Goal: Task Accomplishment & Management: Complete application form

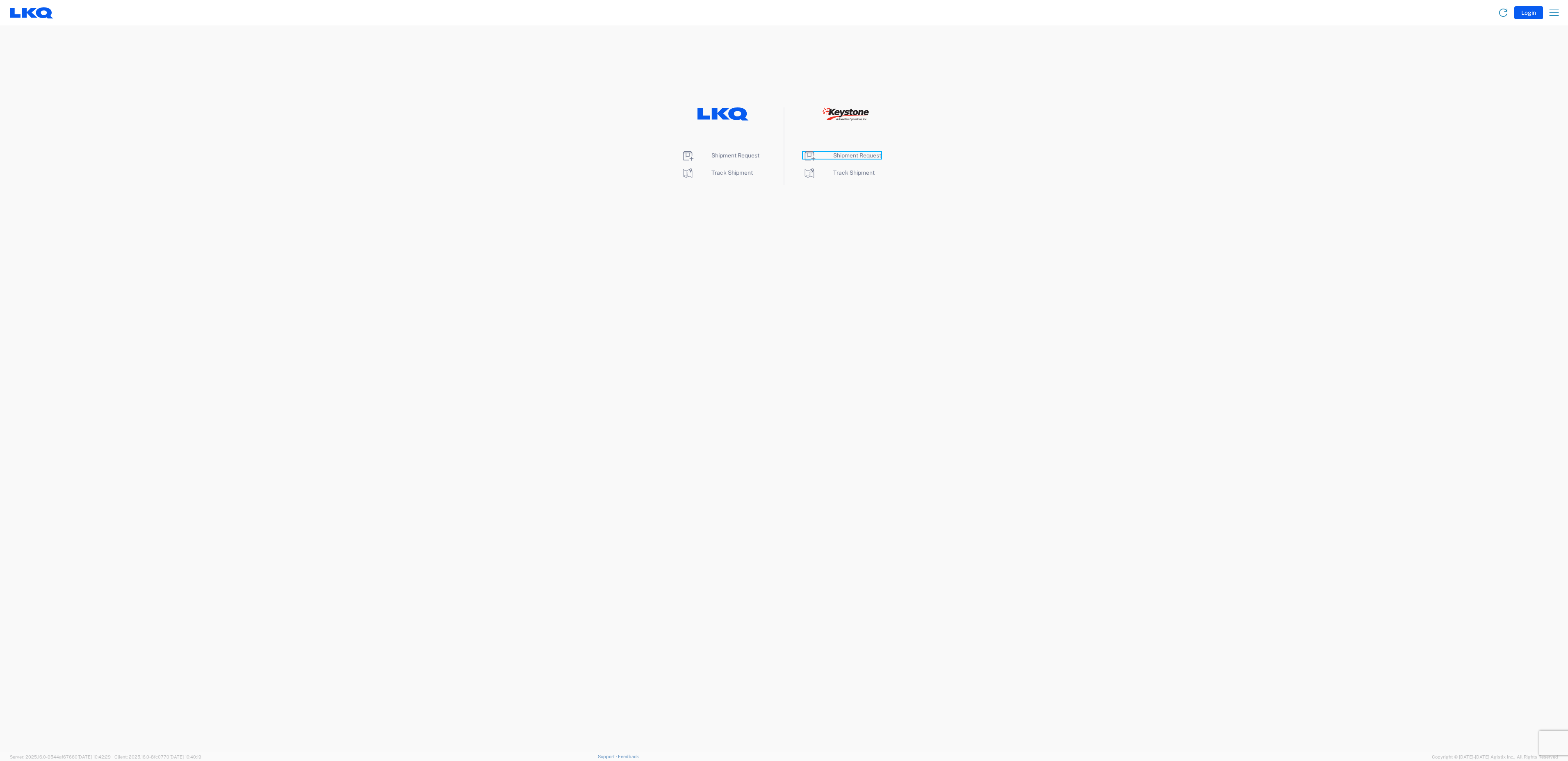
click at [860, 155] on span "Shipment Request" at bounding box center [857, 155] width 48 height 7
select select "FULL"
select select "LBS"
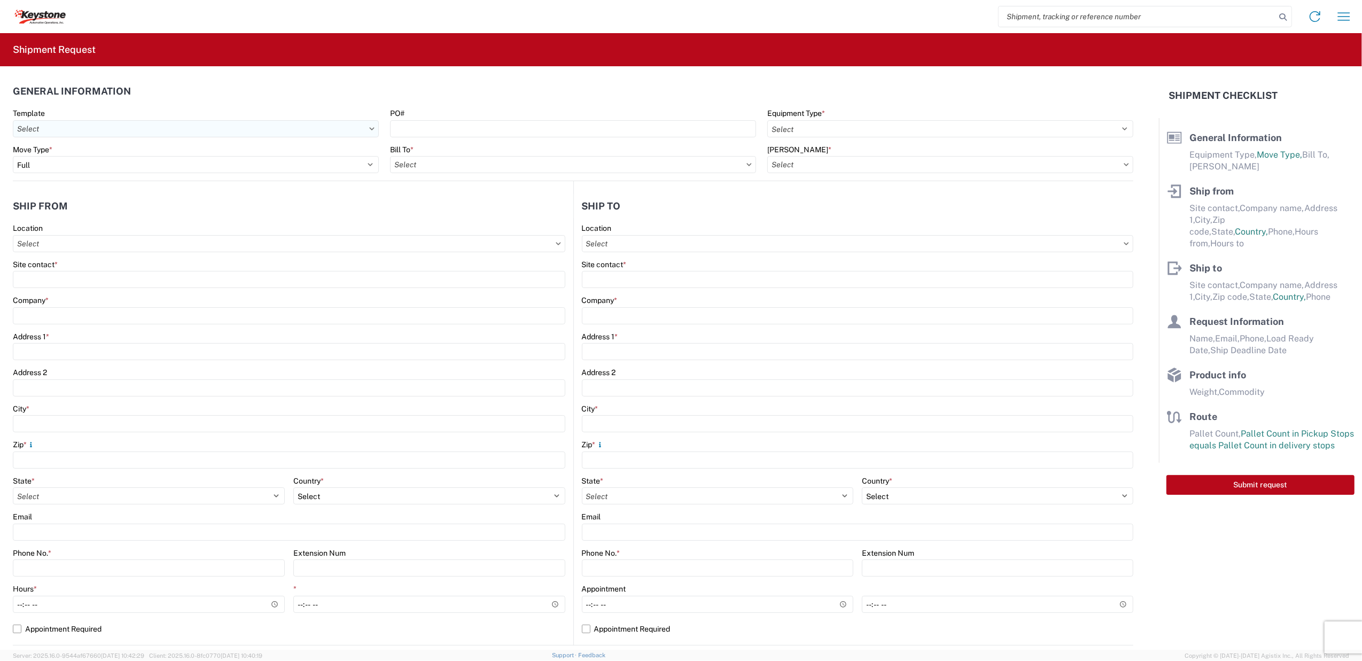
drag, startPoint x: 1897, startPoint y: 1, endPoint x: 165, endPoint y: 130, distance: 1736.6
click at [165, 134] on input "Template" at bounding box center [196, 128] width 366 height 17
click at [252, 133] on input "Template" at bounding box center [196, 128] width 366 height 17
type input "8"
click at [275, 93] on header "General Information" at bounding box center [573, 91] width 1121 height 24
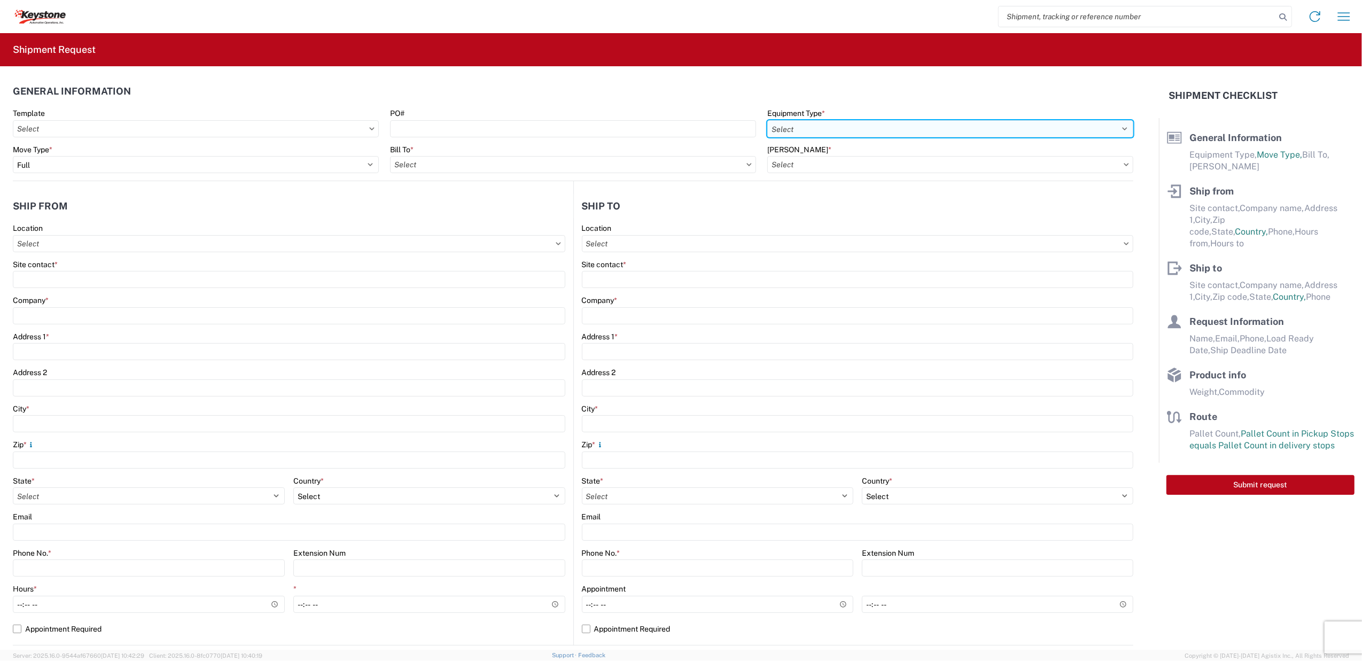
click at [817, 127] on select "Select 53’ Dry Van Flatbed Dropdeck (van) Lowboy (flatbed) Rail" at bounding box center [950, 128] width 366 height 17
select select "STDV"
click at [767, 120] on select "Select 53’ Dry Van Flatbed Dropdeck (van) Lowboy (flatbed) Rail" at bounding box center [950, 128] width 366 height 17
click at [845, 133] on select "Select 53’ Dry Van Flatbed Dropdeck (van) Lowboy (flatbed) Rail" at bounding box center [950, 128] width 366 height 17
click at [146, 190] on agx-shipment-stop-widget-v2 "Ship from Location Site contact * Company * Address 1 * Address 2 City * Zip * …" at bounding box center [293, 413] width 561 height 464
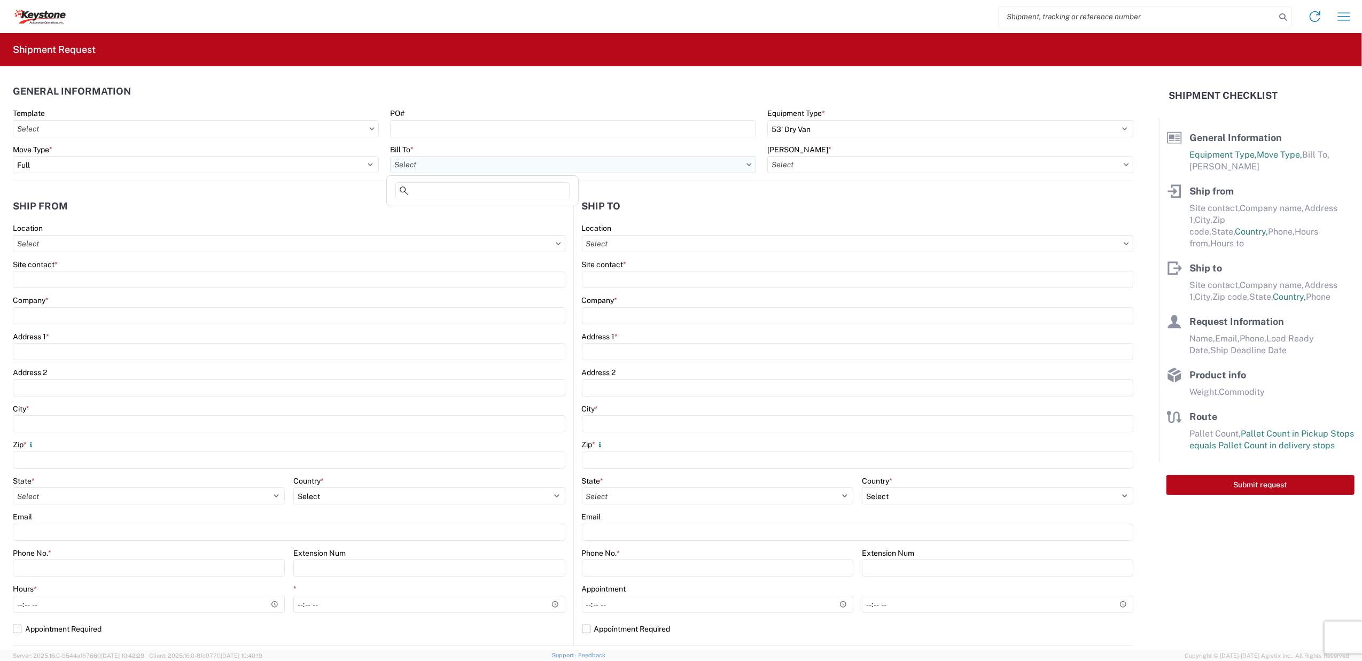
click at [462, 167] on input "Bill To *" at bounding box center [573, 164] width 366 height 17
type input "8605"
click at [461, 204] on div "8605 - [PERSON_NAME], [GEOGRAPHIC_DATA] - [PERSON_NAME] Warehouse" at bounding box center [527, 212] width 277 height 17
type input "8605 - [PERSON_NAME], [GEOGRAPHIC_DATA] - [PERSON_NAME] Warehouse"
click at [808, 162] on input "[PERSON_NAME] *" at bounding box center [950, 164] width 366 height 17
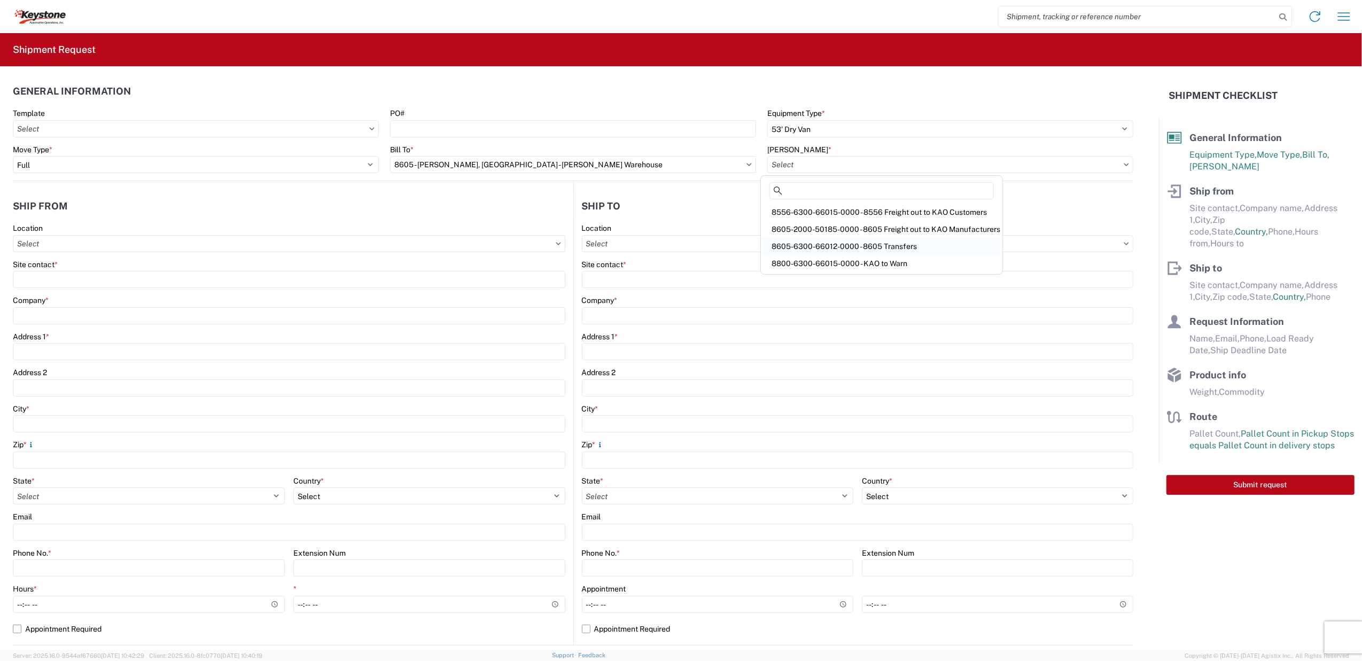
click at [853, 244] on div "8605-6300-66012-0000 - 8605 Transfers" at bounding box center [881, 246] width 237 height 17
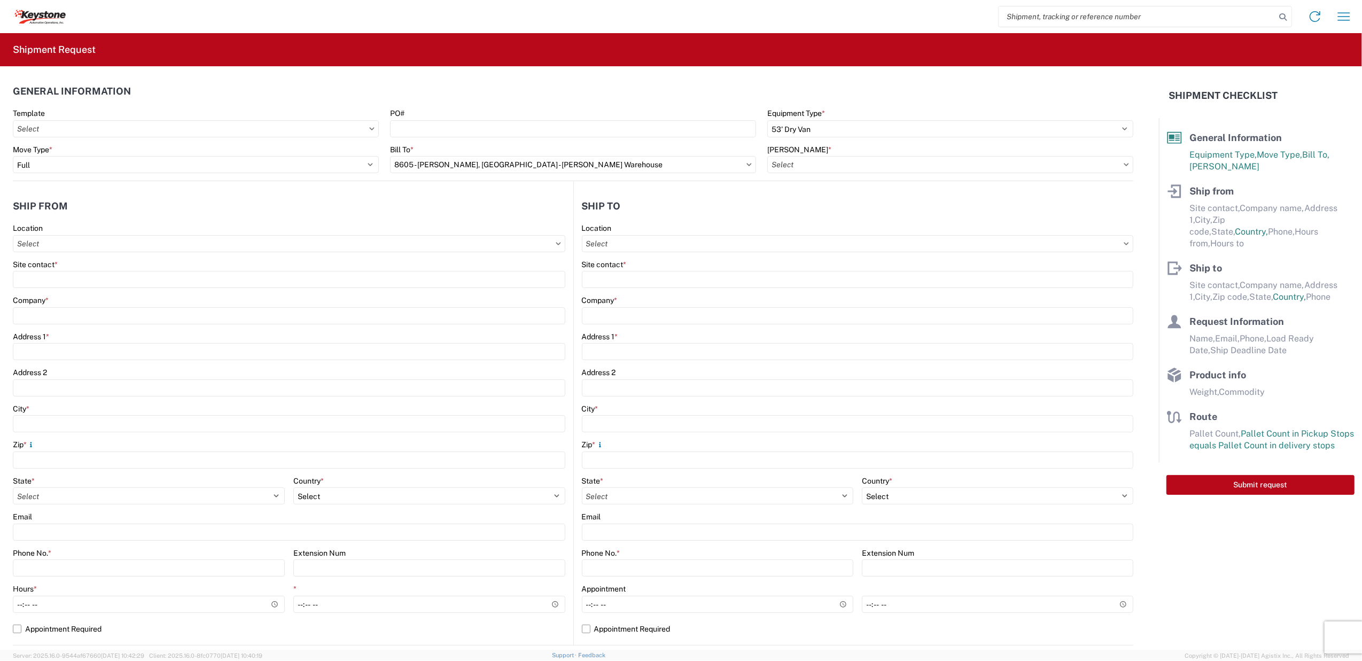
type input "8605-6300-66012-0000 - 8605 Transfers, 8605-6300-66012-0000 - 8605 Transfers"
click at [410, 249] on input "Location" at bounding box center [289, 243] width 553 height 17
type input "8605"
click at [107, 290] on div "8605 - [PERSON_NAME], [GEOGRAPHIC_DATA] - [PERSON_NAME] Warehouse" at bounding box center [153, 291] width 277 height 17
type input "8605 - [PERSON_NAME], [GEOGRAPHIC_DATA] - [PERSON_NAME] Warehouse"
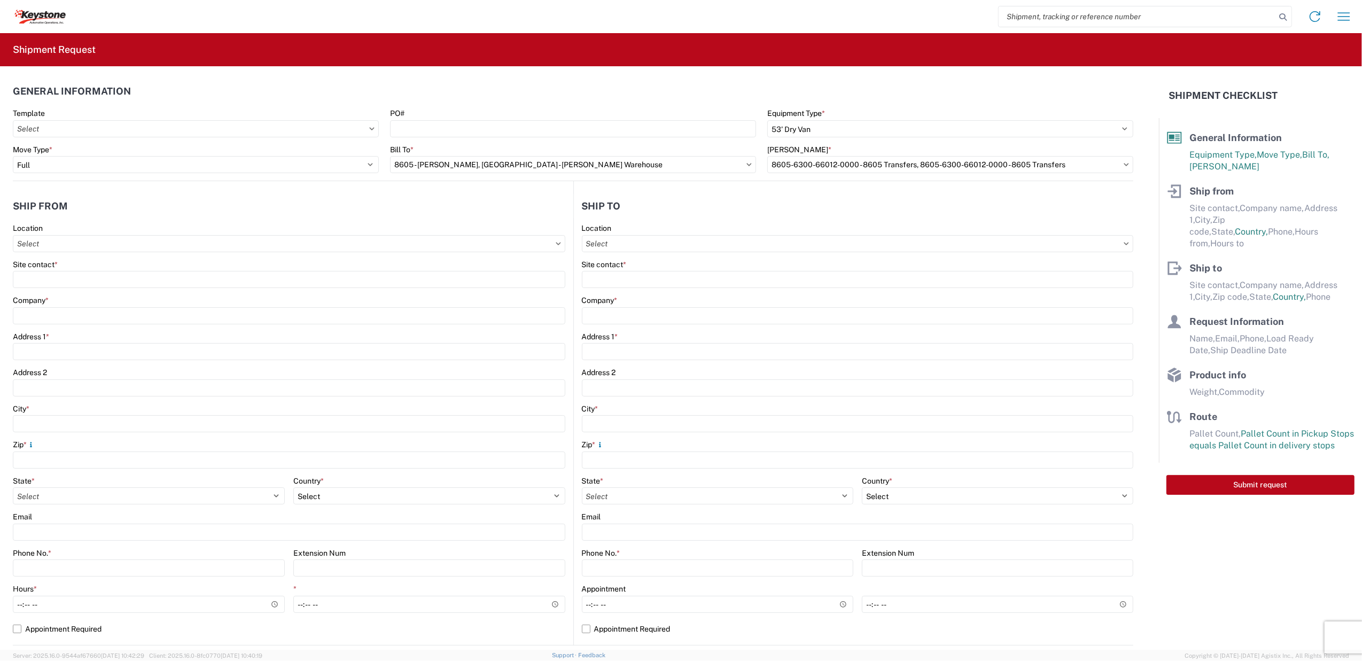
type input "KAO"
type input "[STREET_ADDRESS][PERSON_NAME]"
type input "[GEOGRAPHIC_DATA]"
type input "99224"
select select "WA"
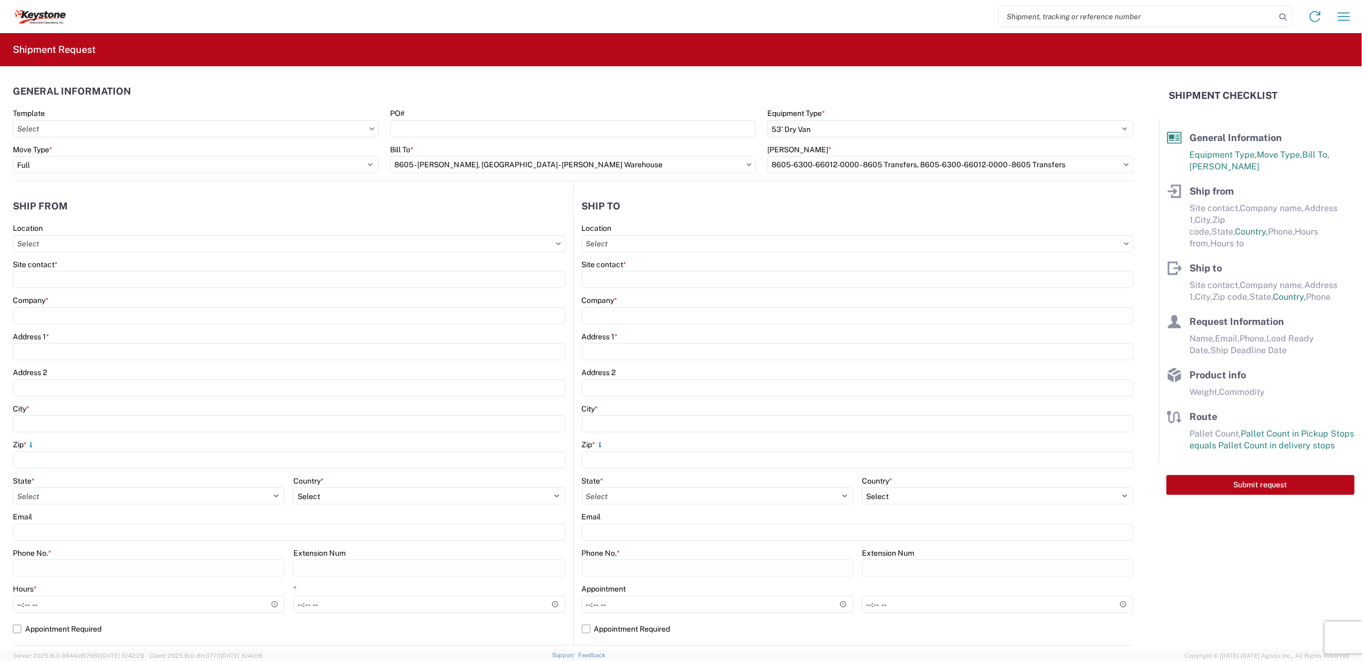
select select "US"
type input "07:00"
type input "17:00"
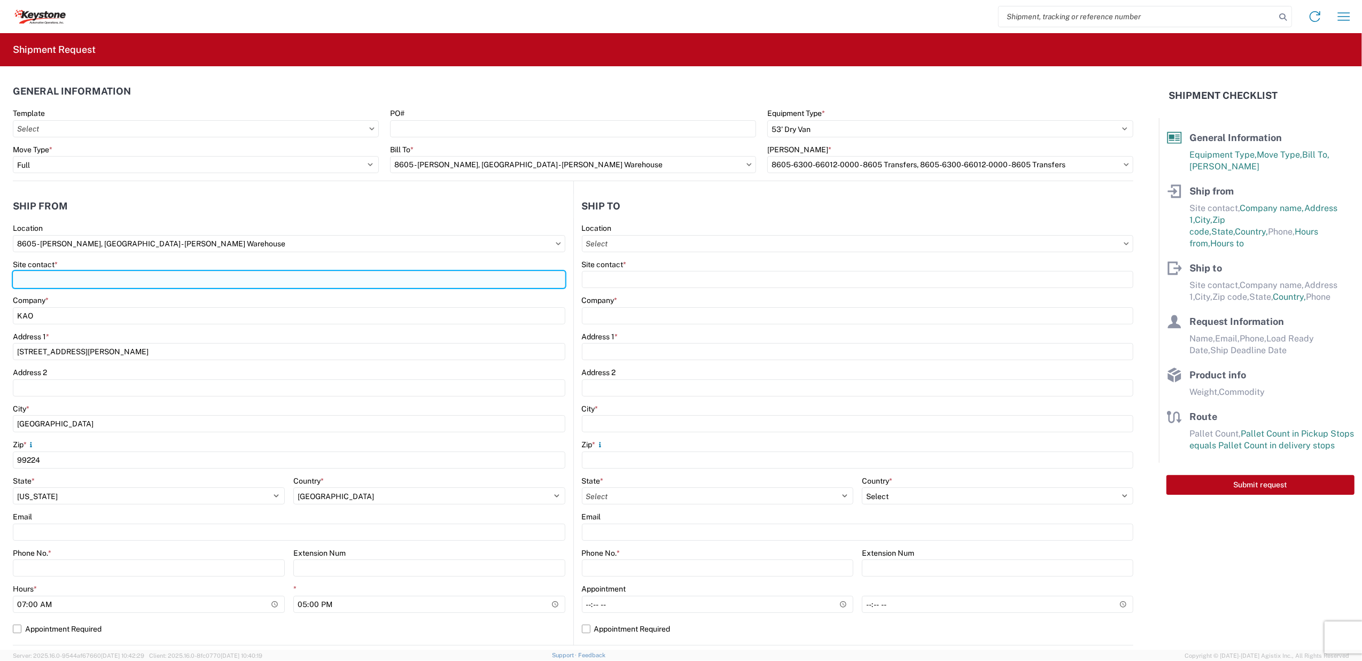
click at [106, 281] on input "Site contact *" at bounding box center [289, 279] width 553 height 17
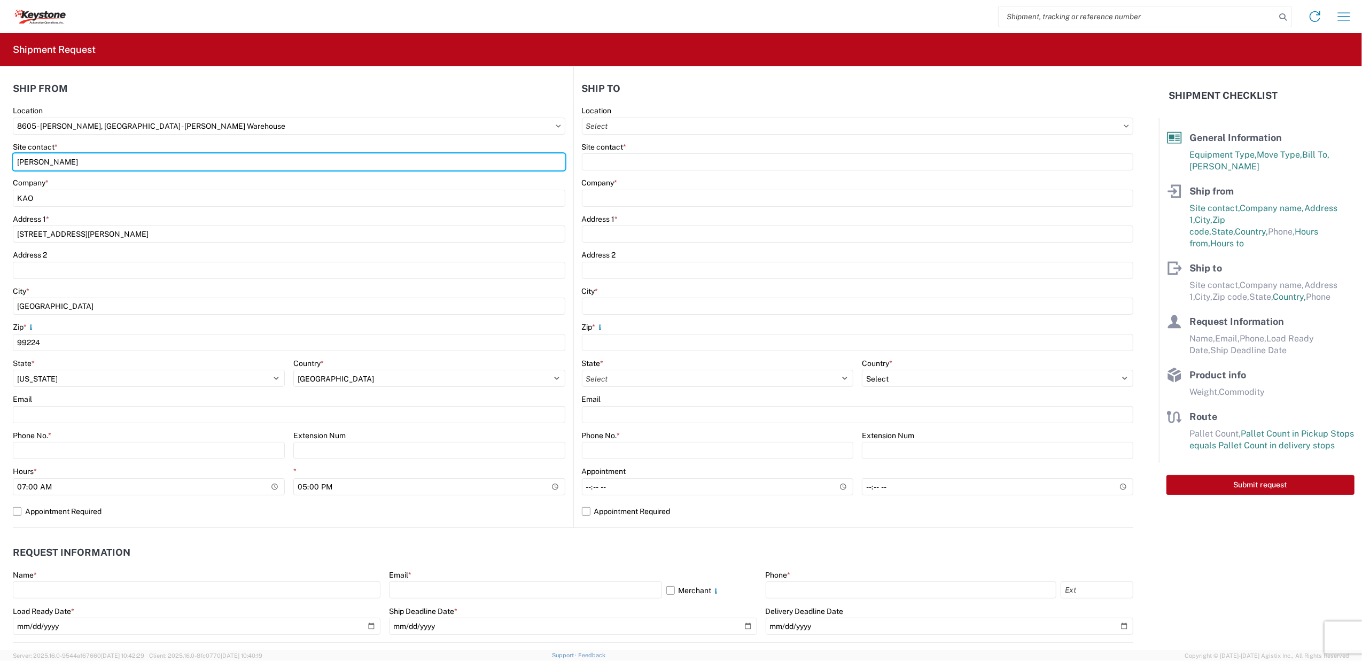
scroll to position [142, 0]
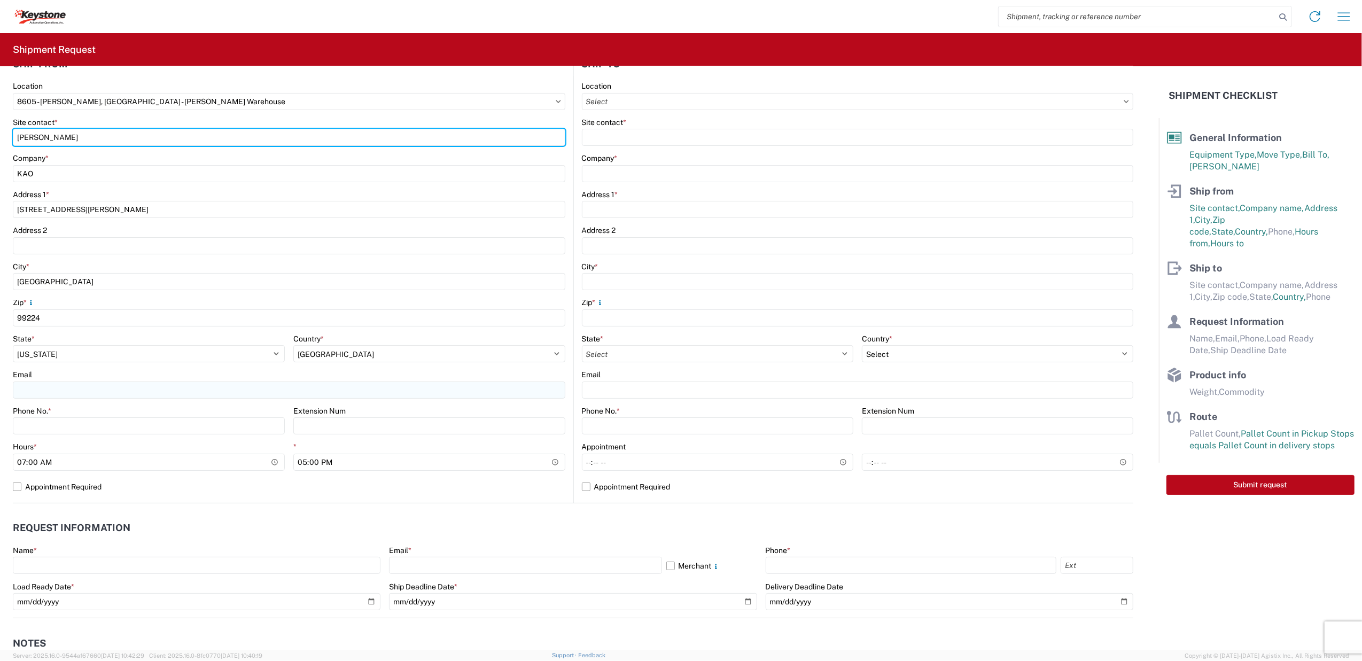
type input "[PERSON_NAME]"
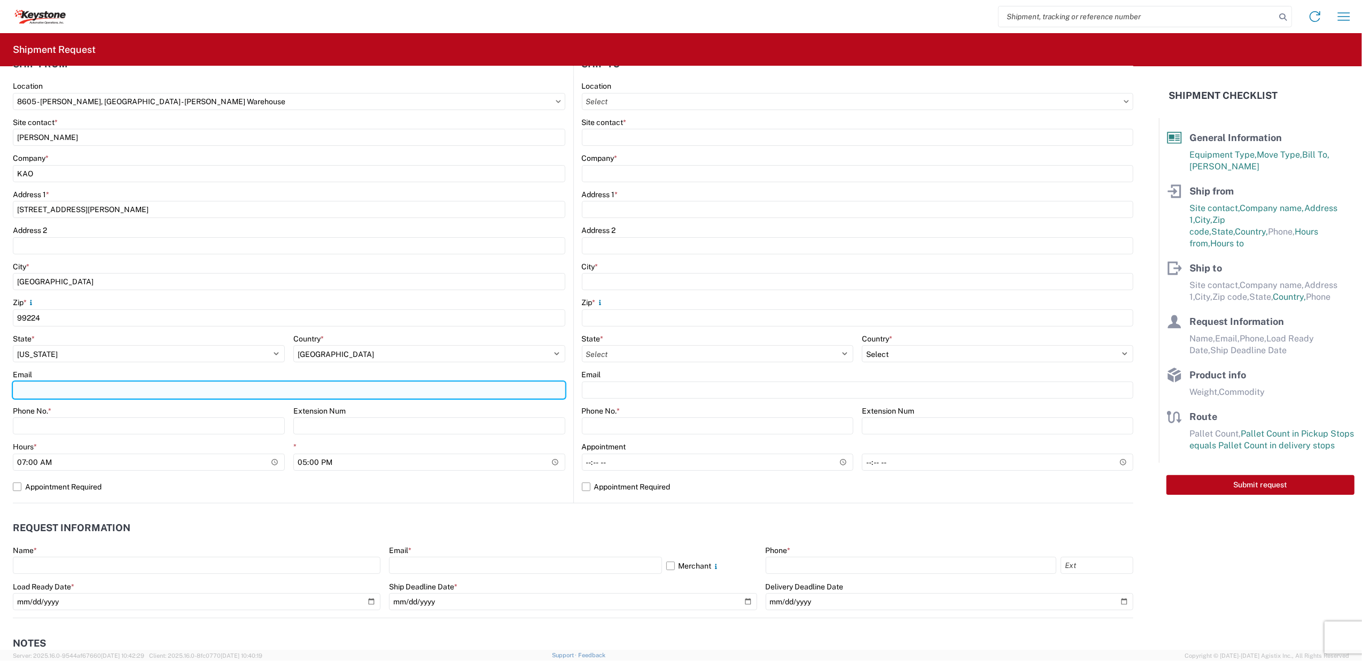
click at [120, 395] on input "Email" at bounding box center [289, 390] width 553 height 17
type input "[EMAIL_ADDRESS][DOMAIN_NAME]"
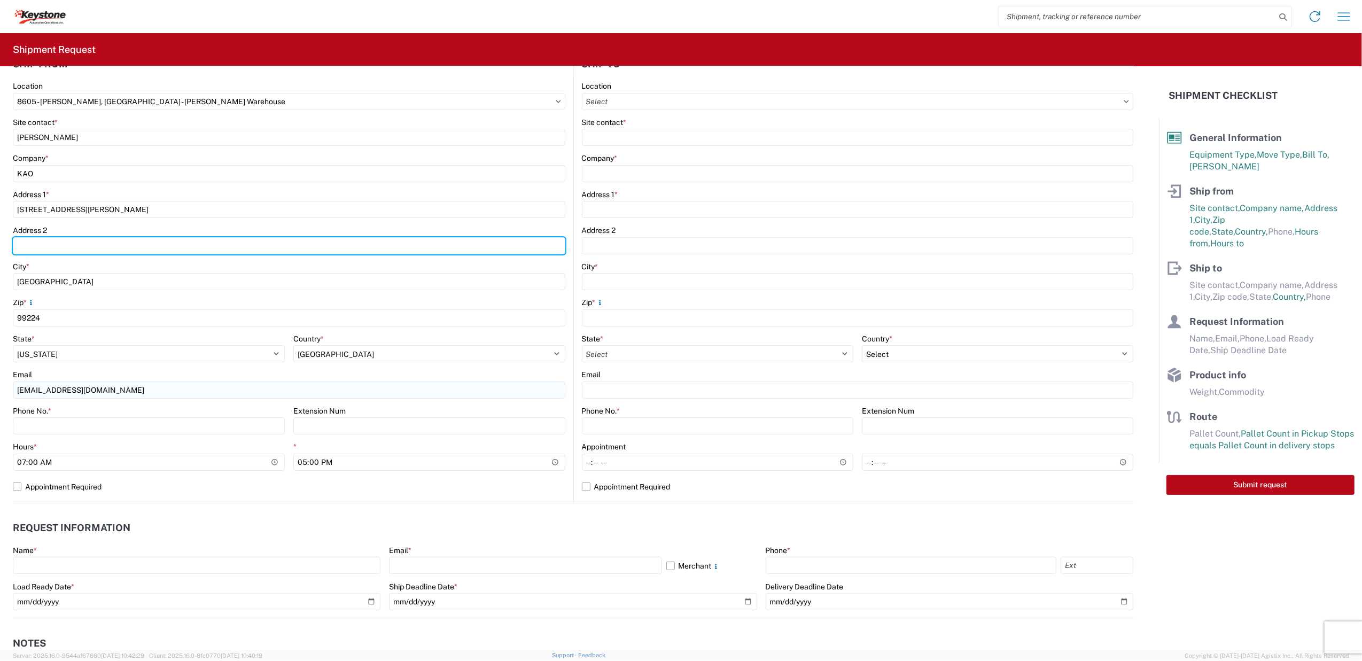
type input "3308"
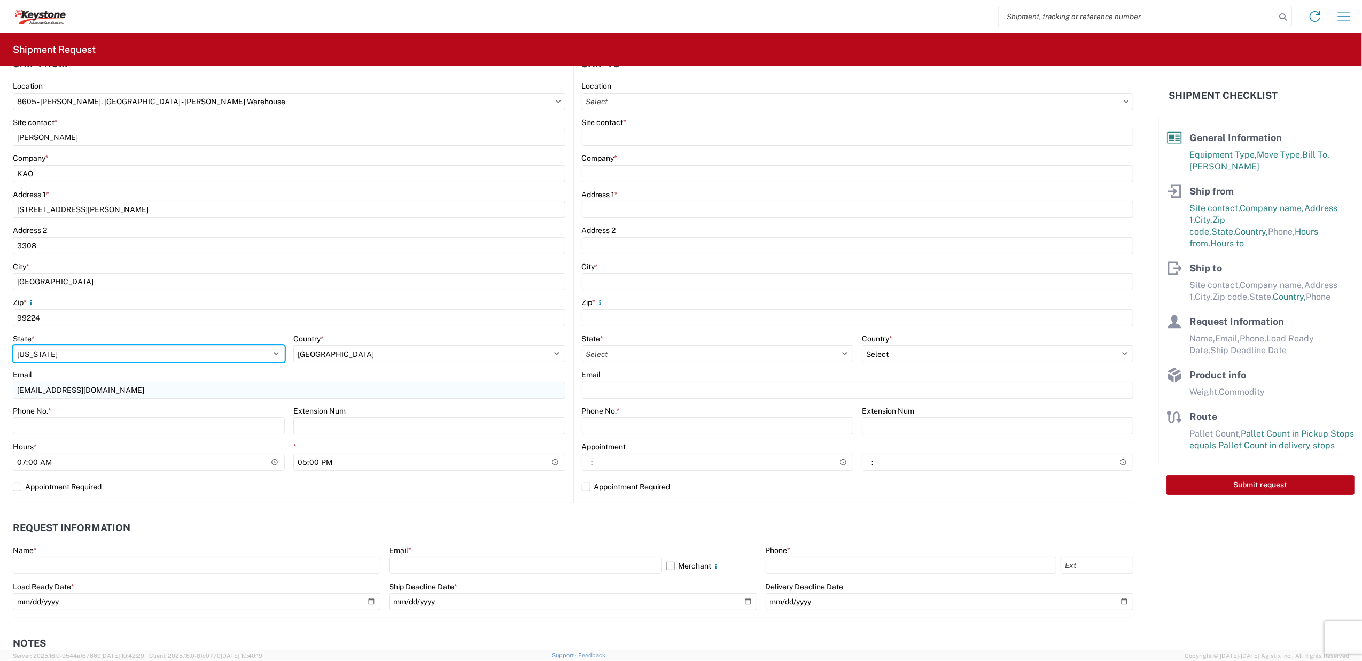
select select "CA"
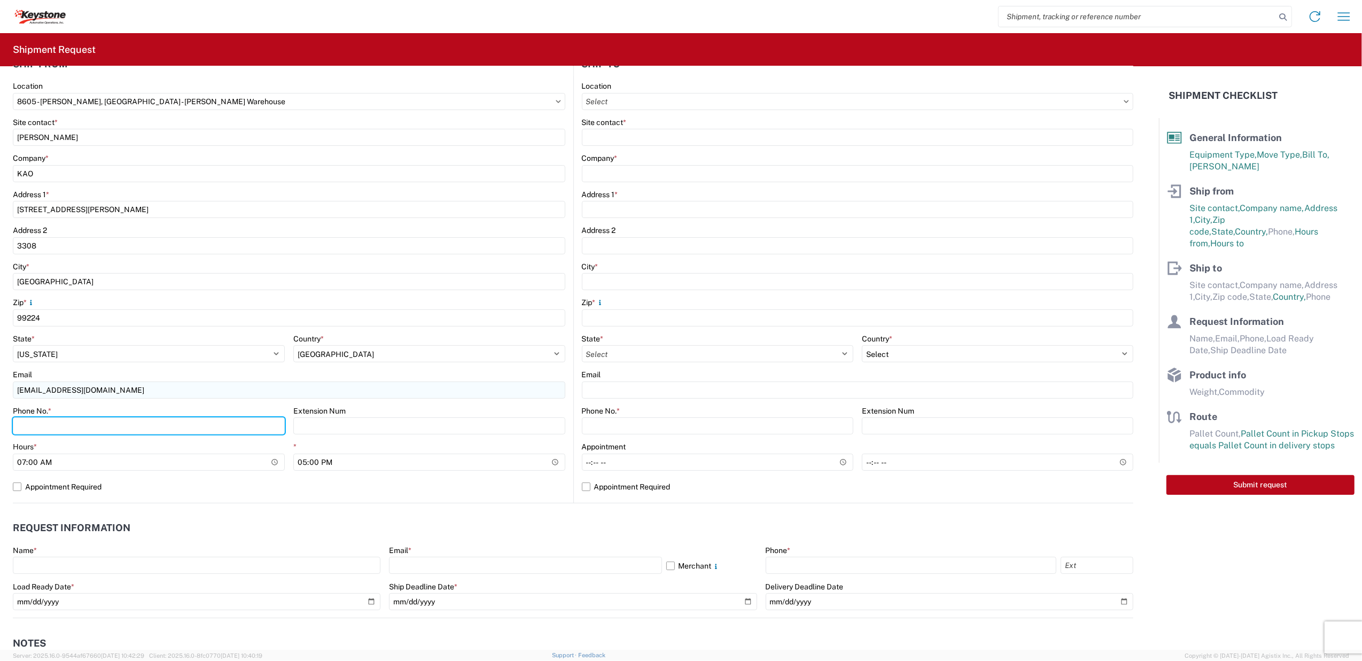
type input "6783261541"
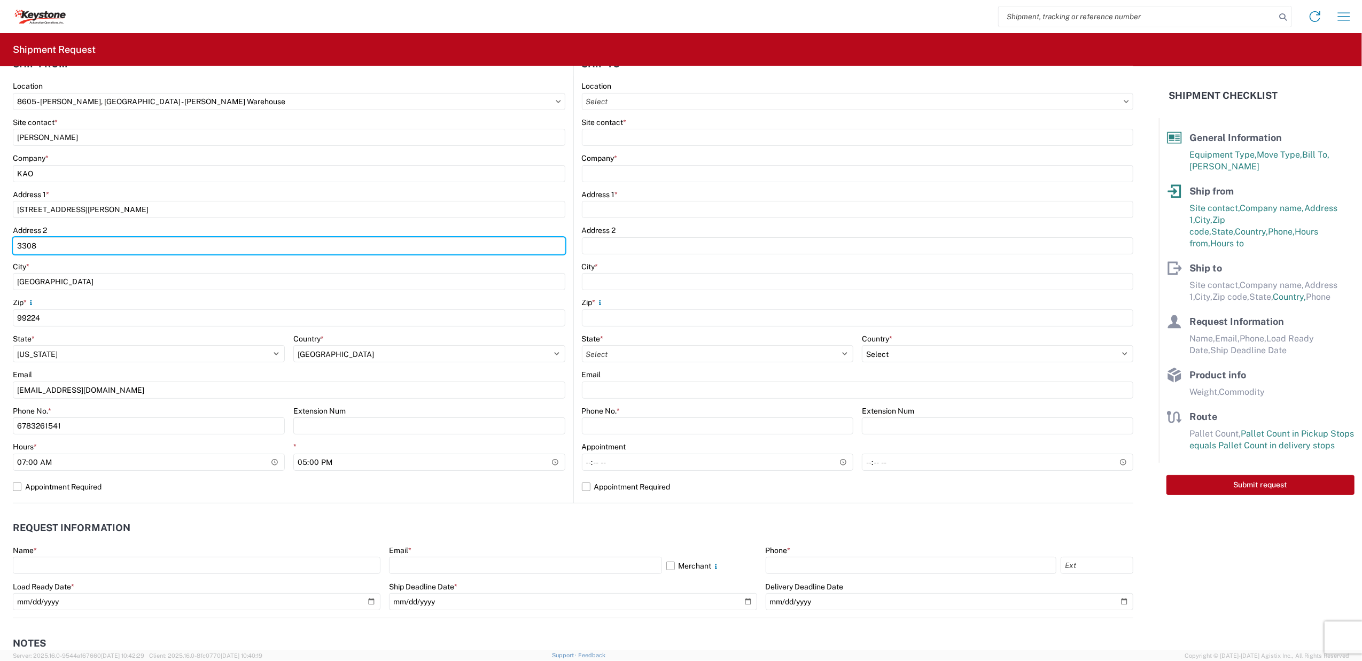
drag, startPoint x: 65, startPoint y: 246, endPoint x: -6, endPoint y: 242, distance: 71.2
click at [0, 242] on html "Home Shipment request Shipment tracking Shipment Request General Information Te…" at bounding box center [681, 330] width 1362 height 661
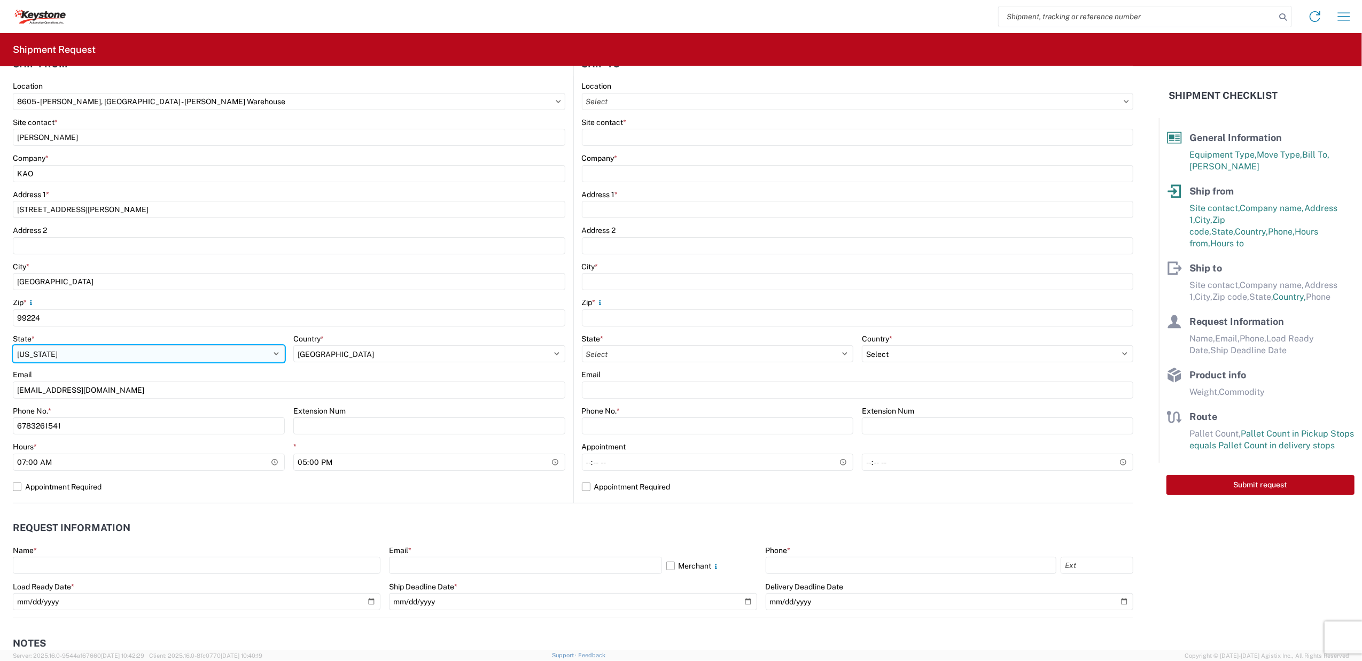
click at [79, 353] on select "Select [US_STATE] [US_STATE] [US_STATE] [US_STATE] Armed Forces Americas Armed …" at bounding box center [149, 353] width 272 height 17
select select "WA"
click at [13, 345] on select "Select [US_STATE] [US_STATE] [US_STATE] [US_STATE] Armed Forces Americas Armed …" at bounding box center [149, 353] width 272 height 17
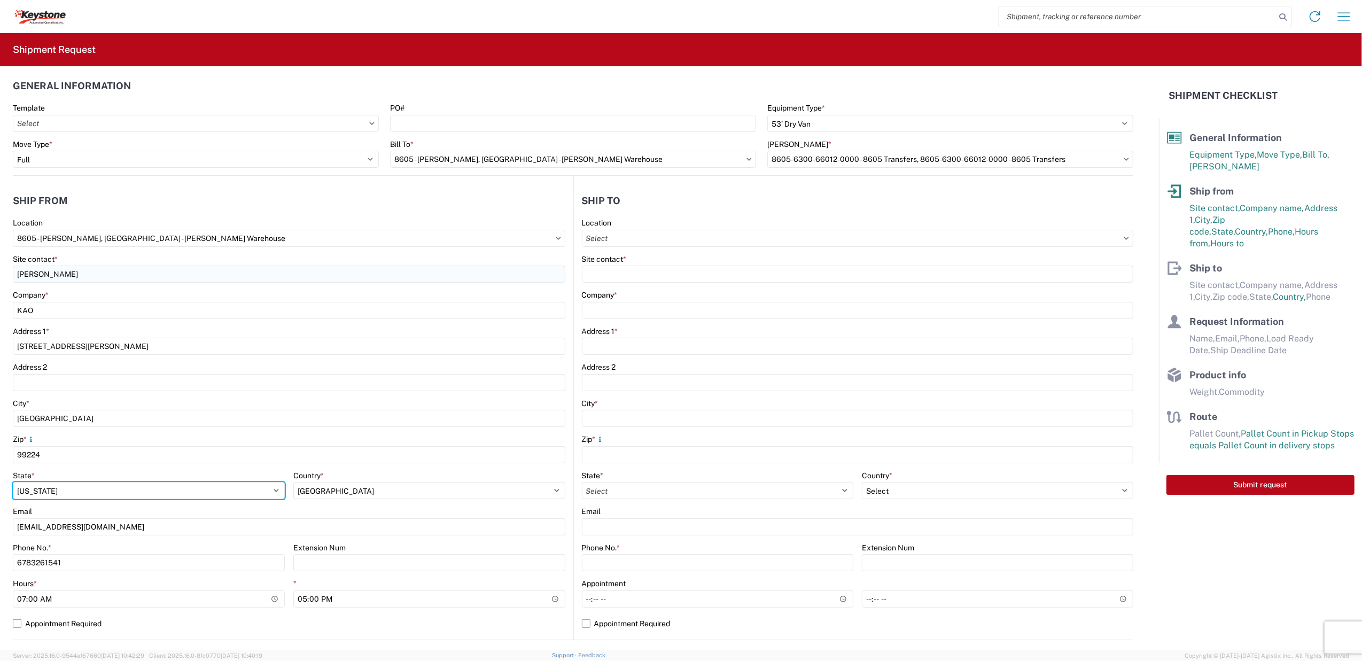
scroll to position [0, 0]
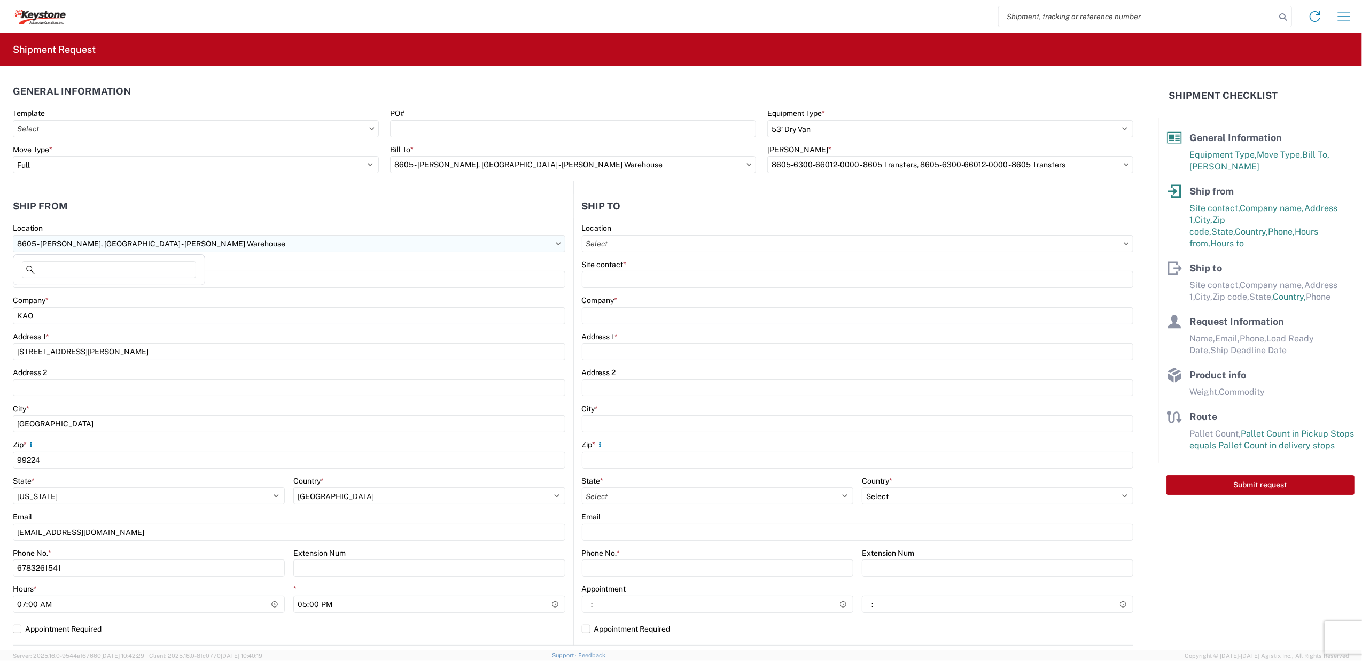
click at [507, 237] on input "8605 - [PERSON_NAME], [GEOGRAPHIC_DATA] - [PERSON_NAME] Warehouse" at bounding box center [289, 243] width 553 height 17
type input "8605"
click at [97, 293] on div "8605 - [PERSON_NAME], [GEOGRAPHIC_DATA] - [PERSON_NAME] Warehouse" at bounding box center [153, 291] width 277 height 17
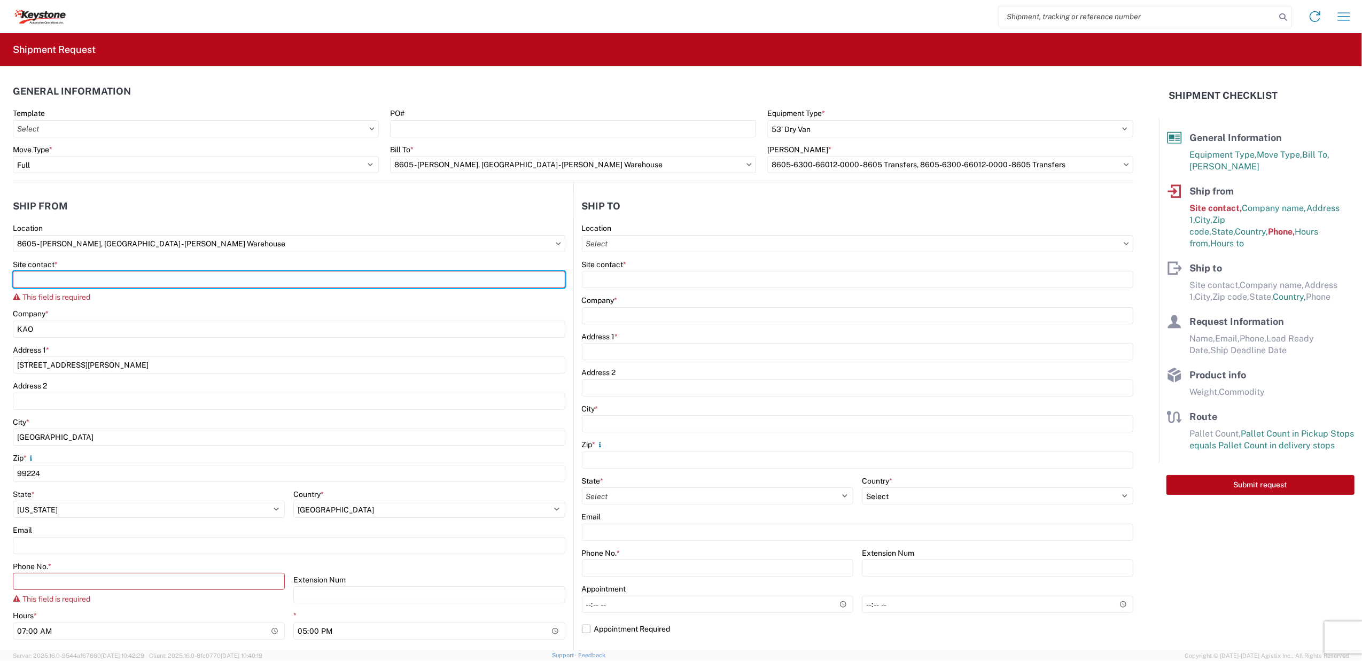
click at [94, 276] on input "Site contact *" at bounding box center [289, 279] width 553 height 17
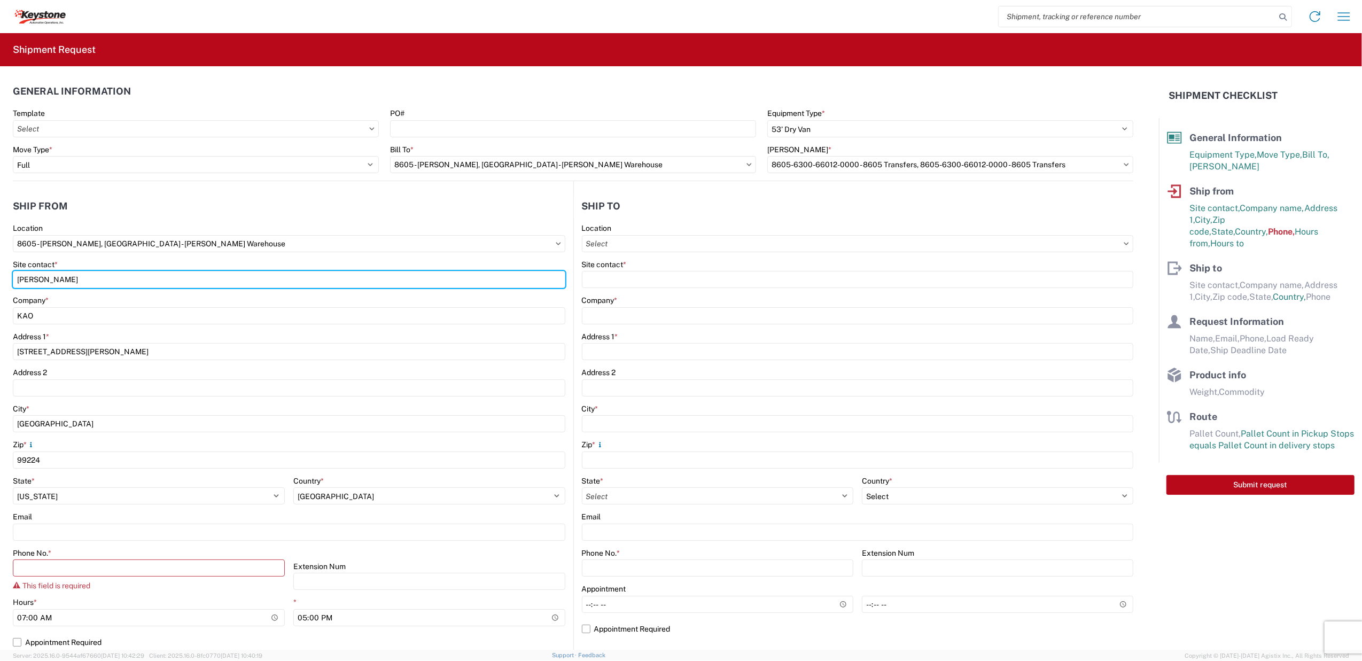
type input "[PERSON_NAME]"
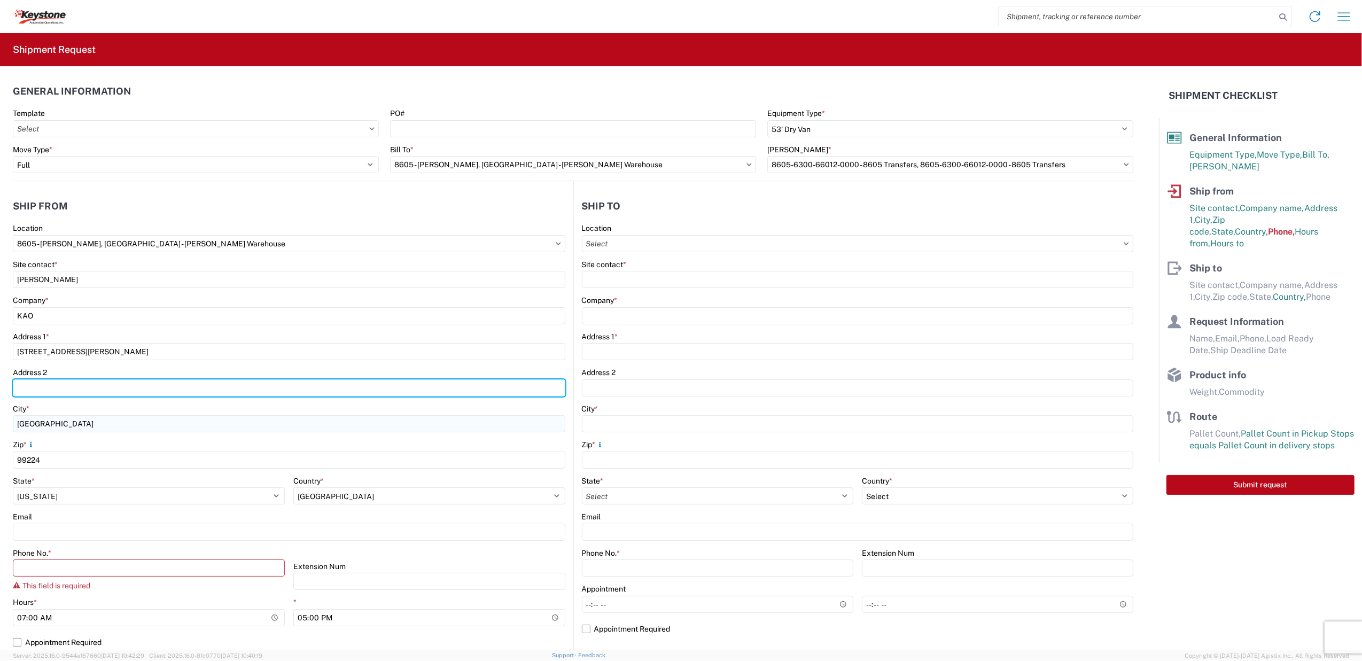
scroll to position [71, 0]
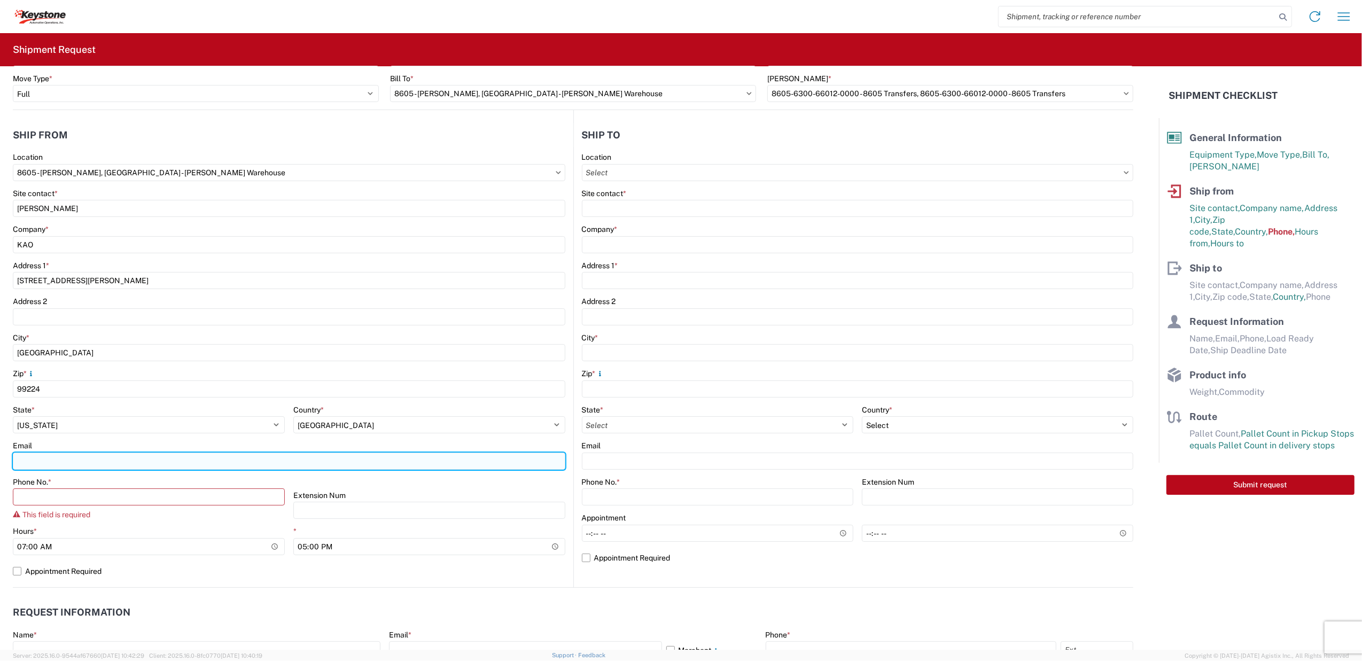
click at [90, 458] on input "Email" at bounding box center [289, 461] width 553 height 17
type input "[EMAIL_ADDRESS][DOMAIN_NAME]"
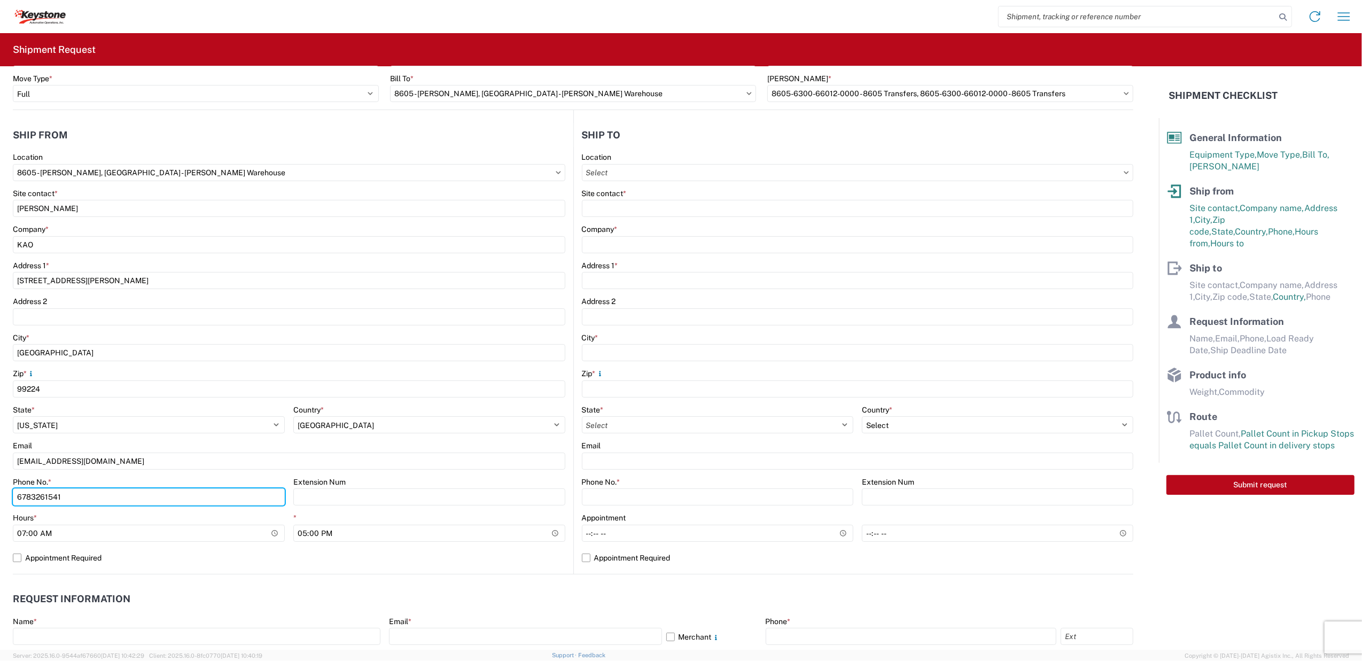
type input "6783261541"
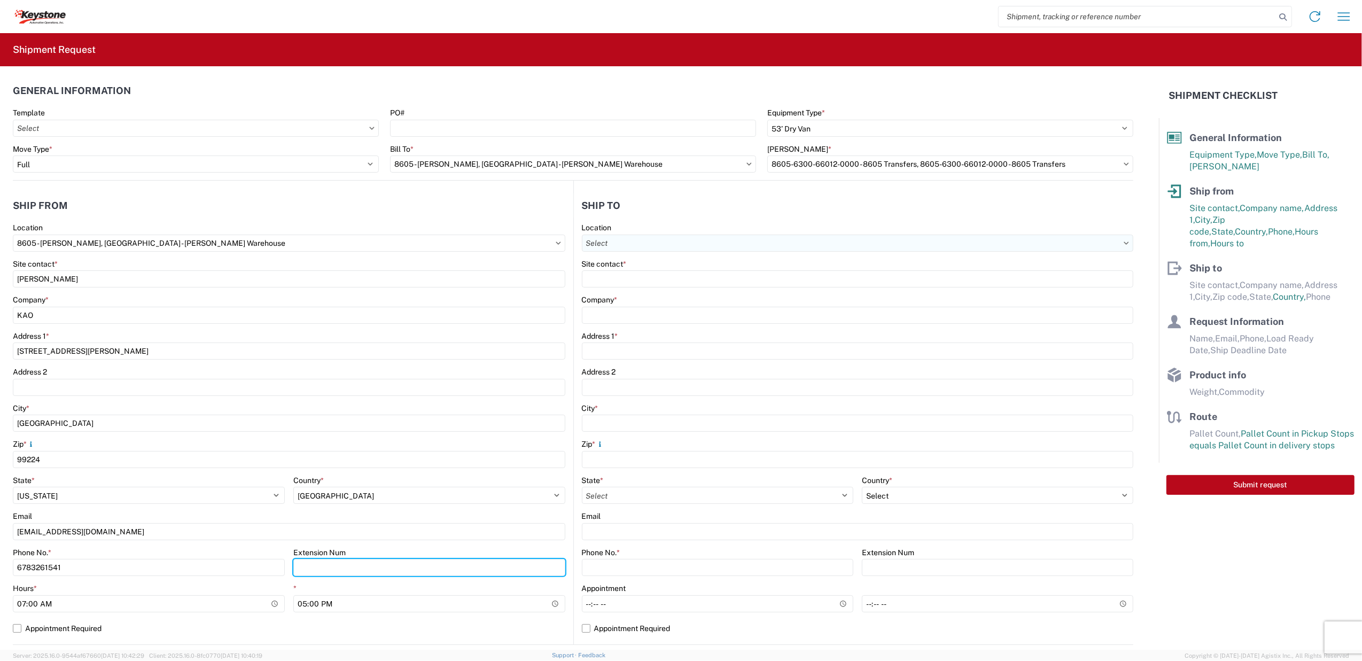
scroll to position [0, 0]
click at [751, 242] on input "Location" at bounding box center [858, 243] width 552 height 17
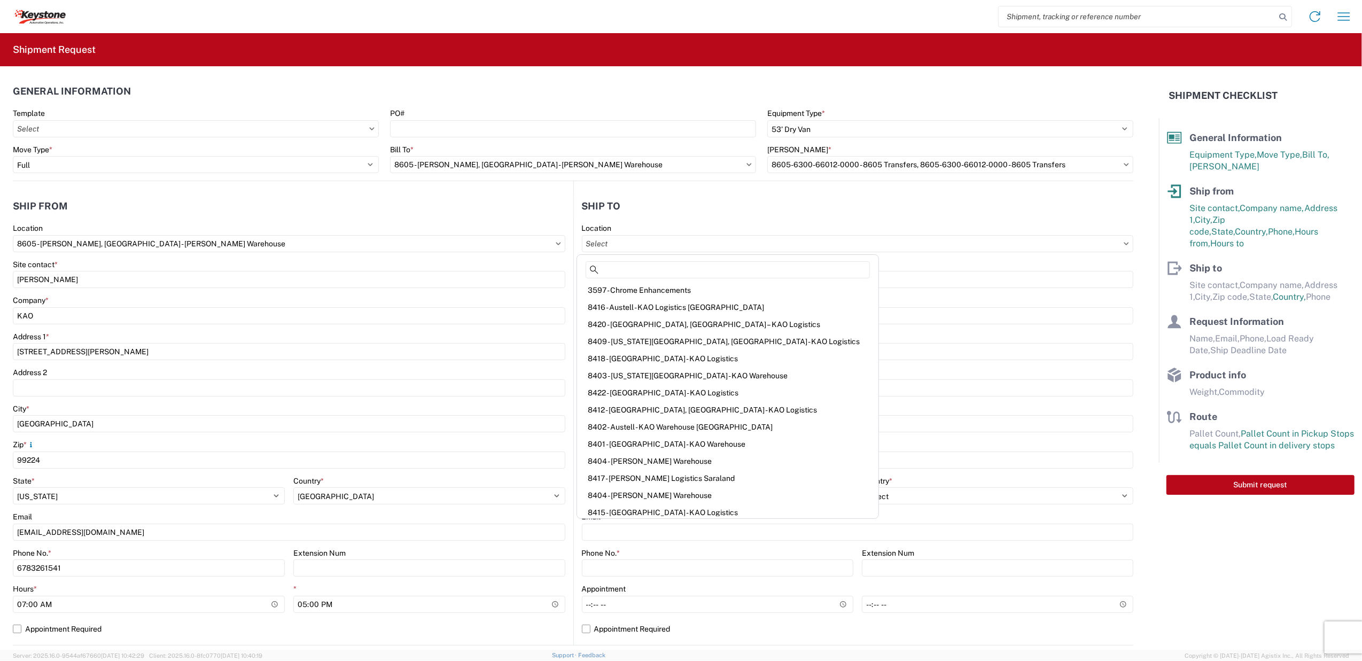
scroll to position [109, 0]
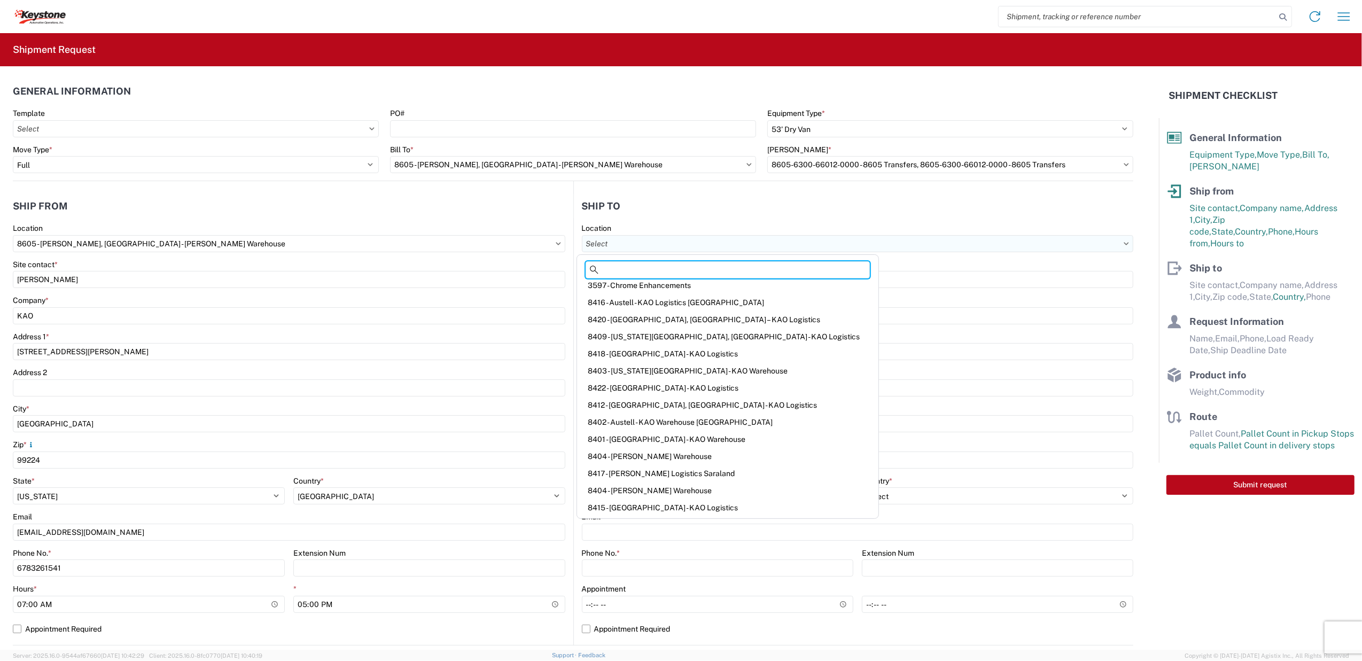
click at [626, 247] on input "Location" at bounding box center [858, 243] width 552 height 17
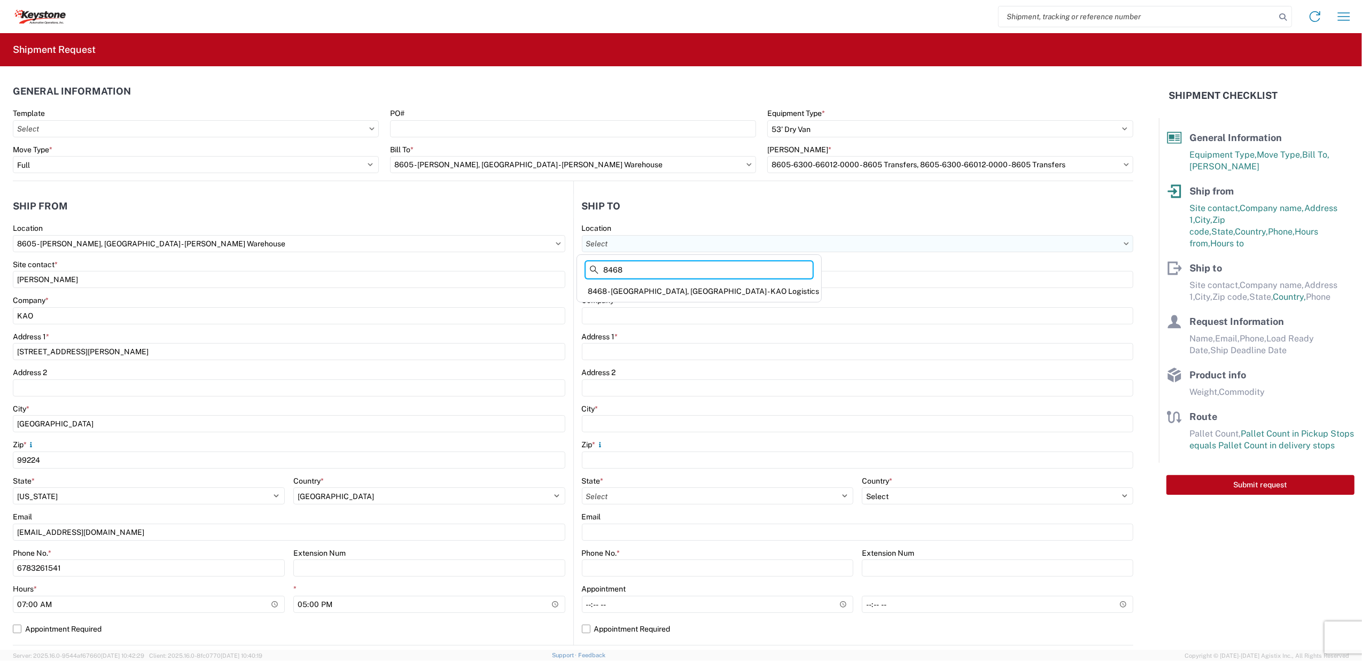
scroll to position [0, 0]
type input "8468"
click at [625, 285] on div "8468 - [GEOGRAPHIC_DATA], [GEOGRAPHIC_DATA] - KAO Logistics" at bounding box center [699, 291] width 240 height 17
type input "8468 - [GEOGRAPHIC_DATA], [GEOGRAPHIC_DATA] - KAO Logistics"
type input "KAO"
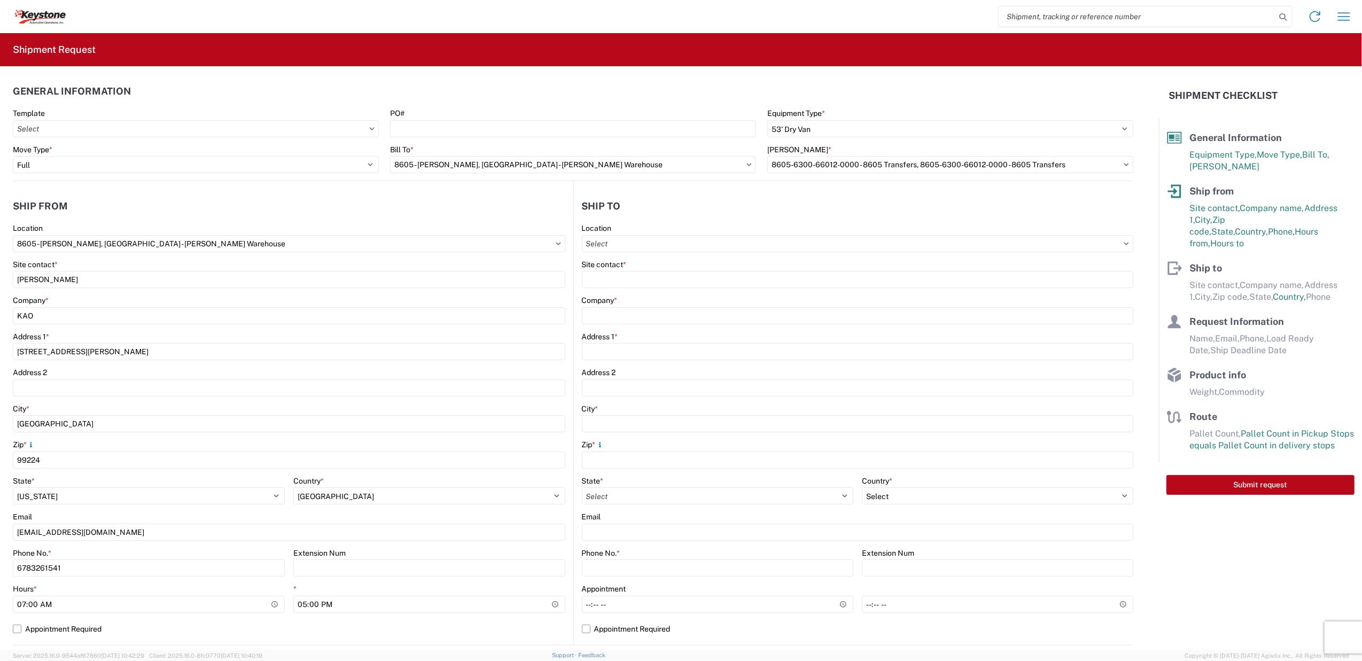
type input "[GEOGRAPHIC_DATA]. E-16"
type input "Clearfield"
type input "84016"
select select "US"
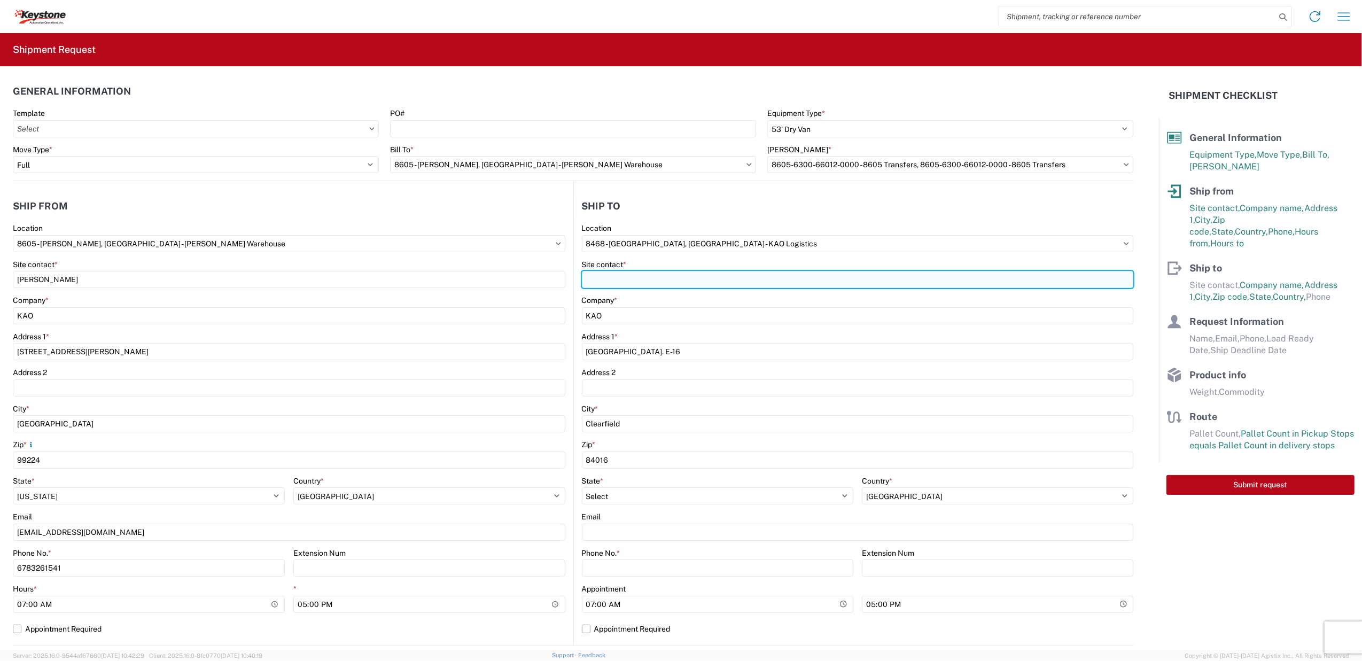
click at [605, 279] on input "Site contact *" at bounding box center [858, 279] width 552 height 17
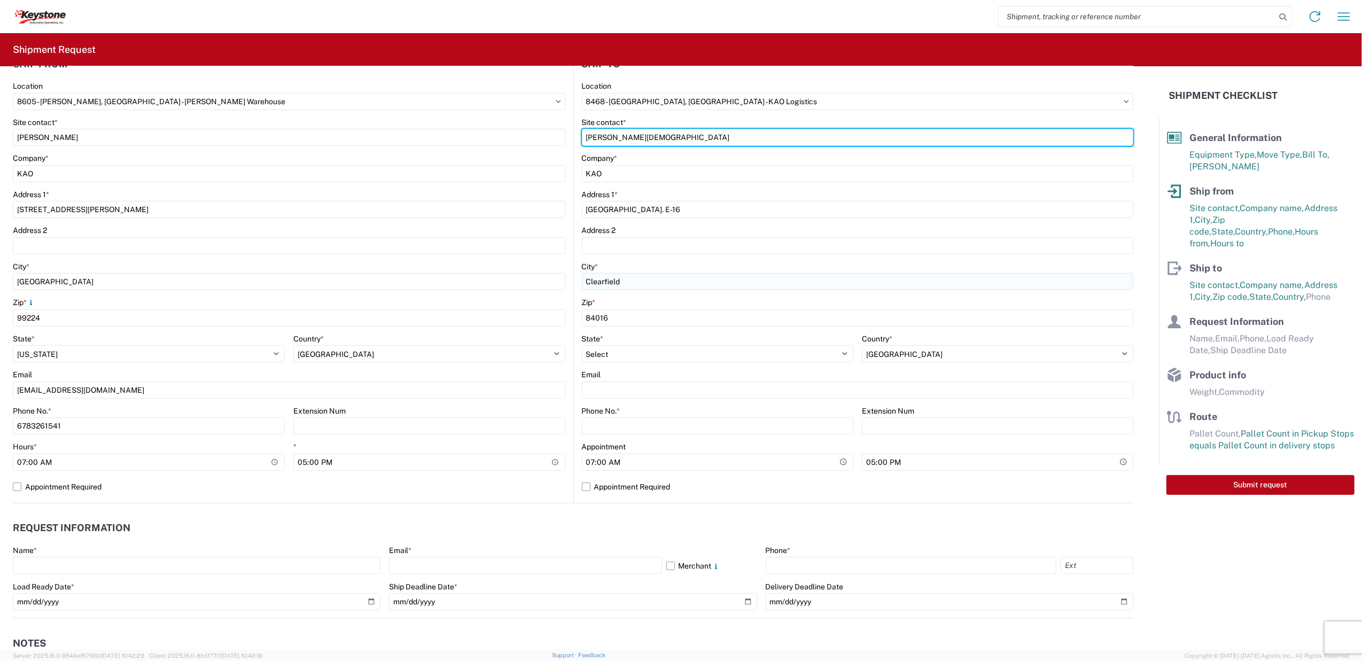
scroll to position [214, 0]
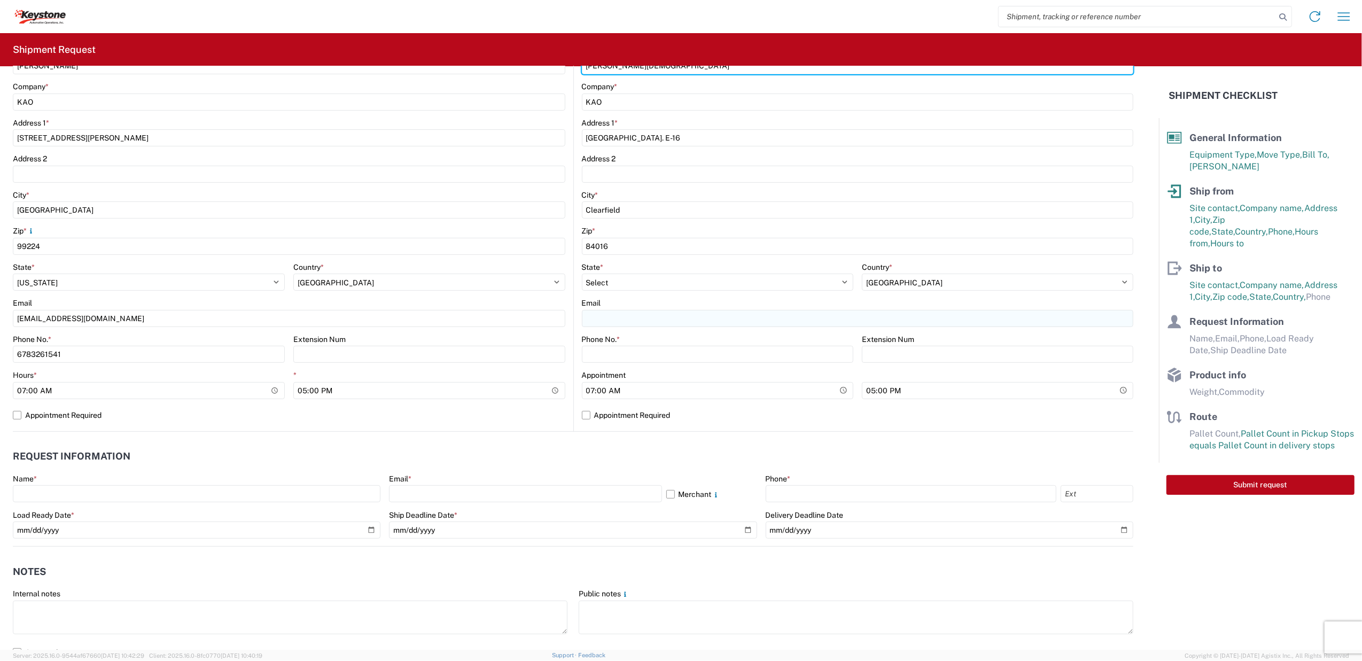
type input "[PERSON_NAME][DEMOGRAPHIC_DATA]"
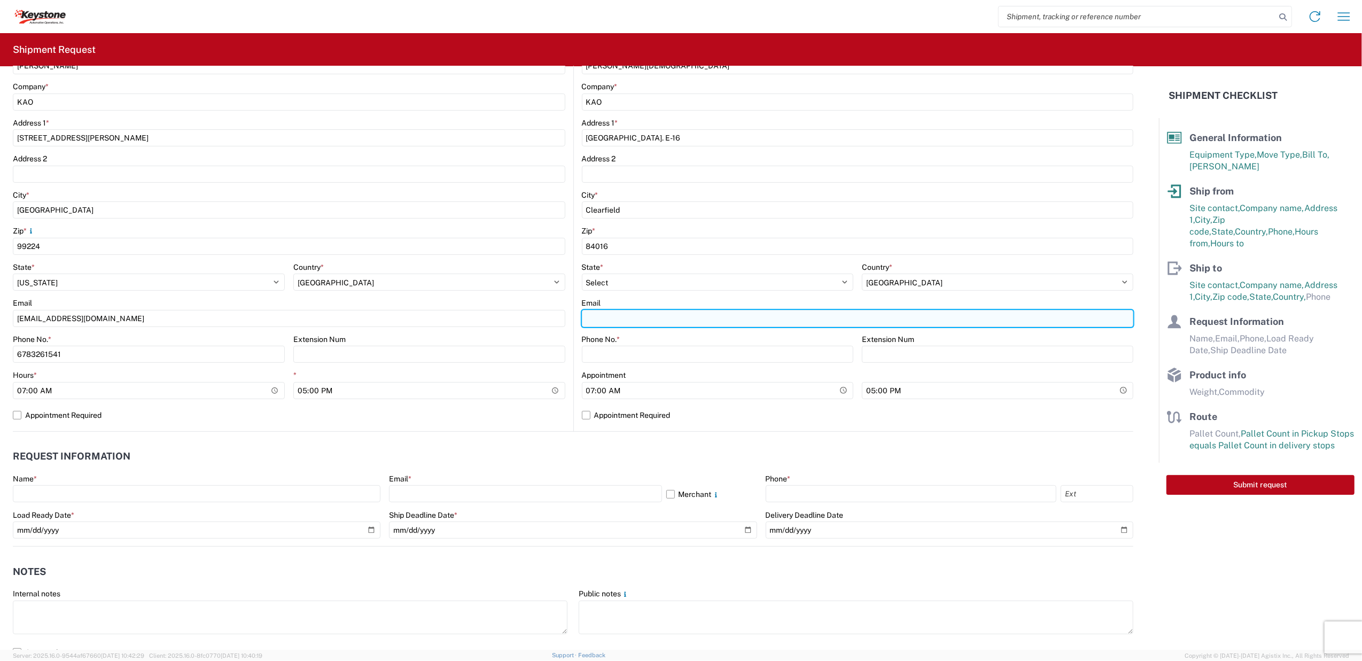
click at [605, 317] on input "Email" at bounding box center [858, 318] width 552 height 17
type input "[EMAIL_ADDRESS][DOMAIN_NAME]"
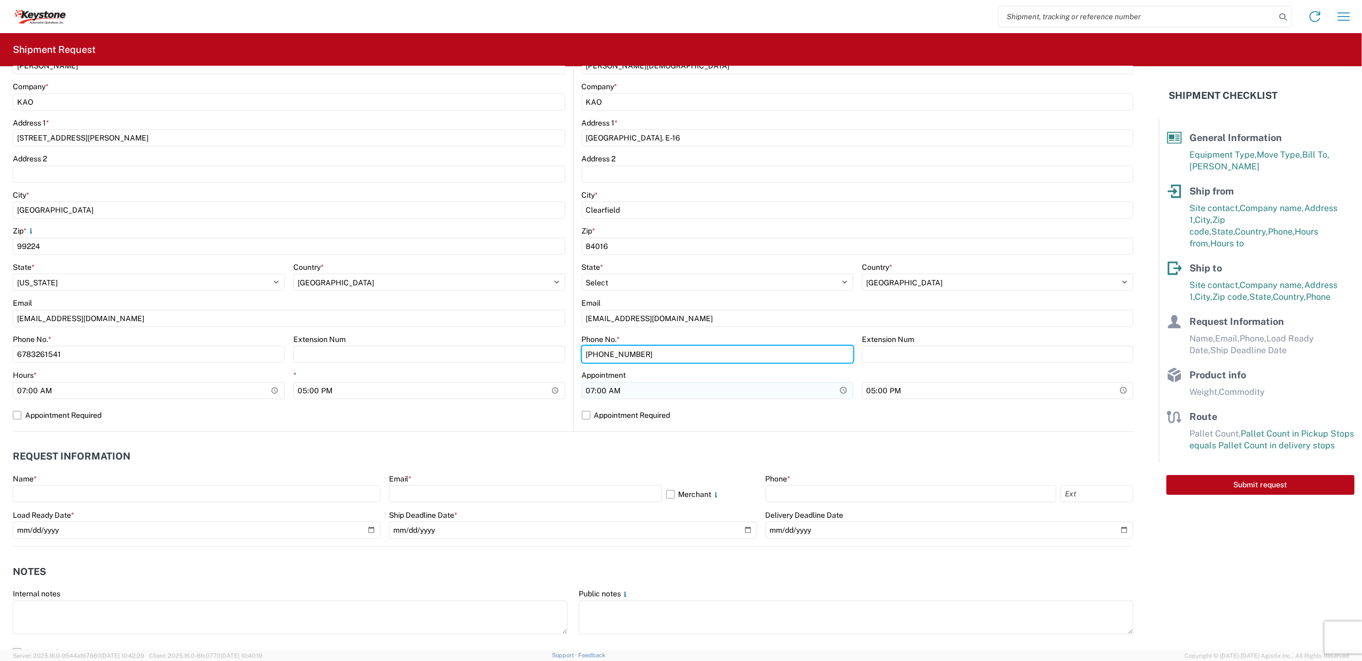
type input "[PHONE_NUMBER]"
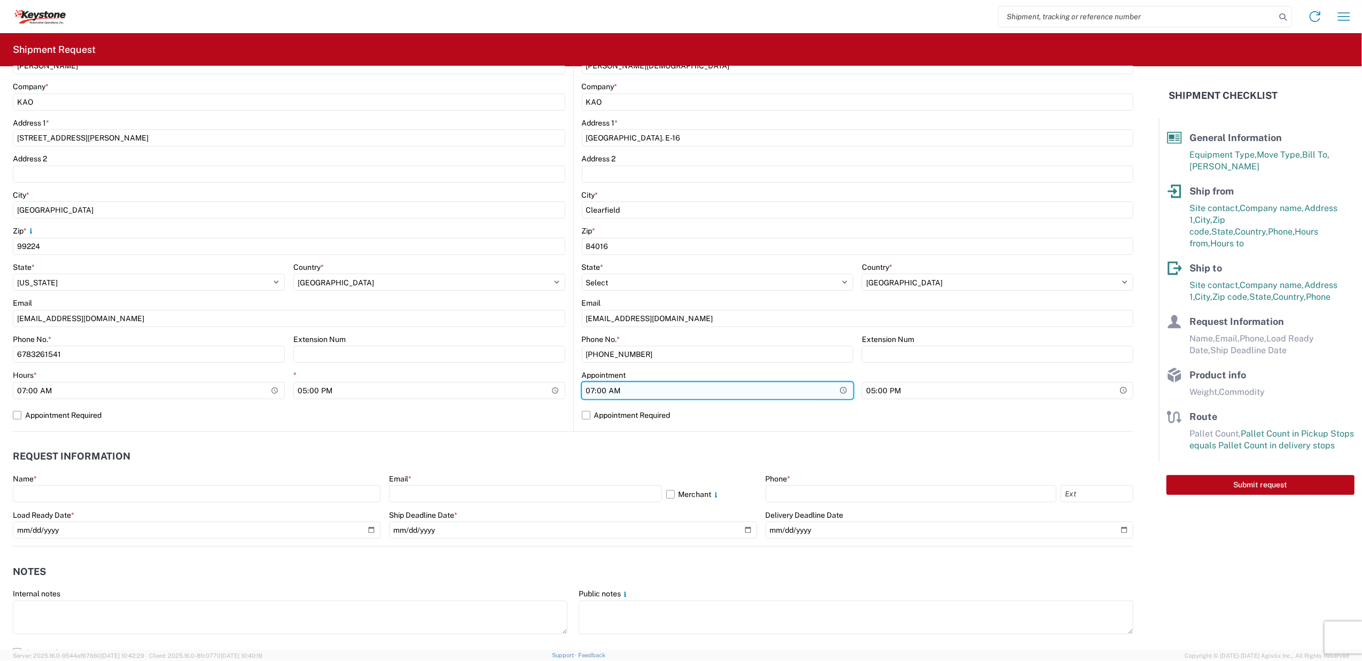
click at [285, 391] on input "07:00" at bounding box center [149, 390] width 272 height 17
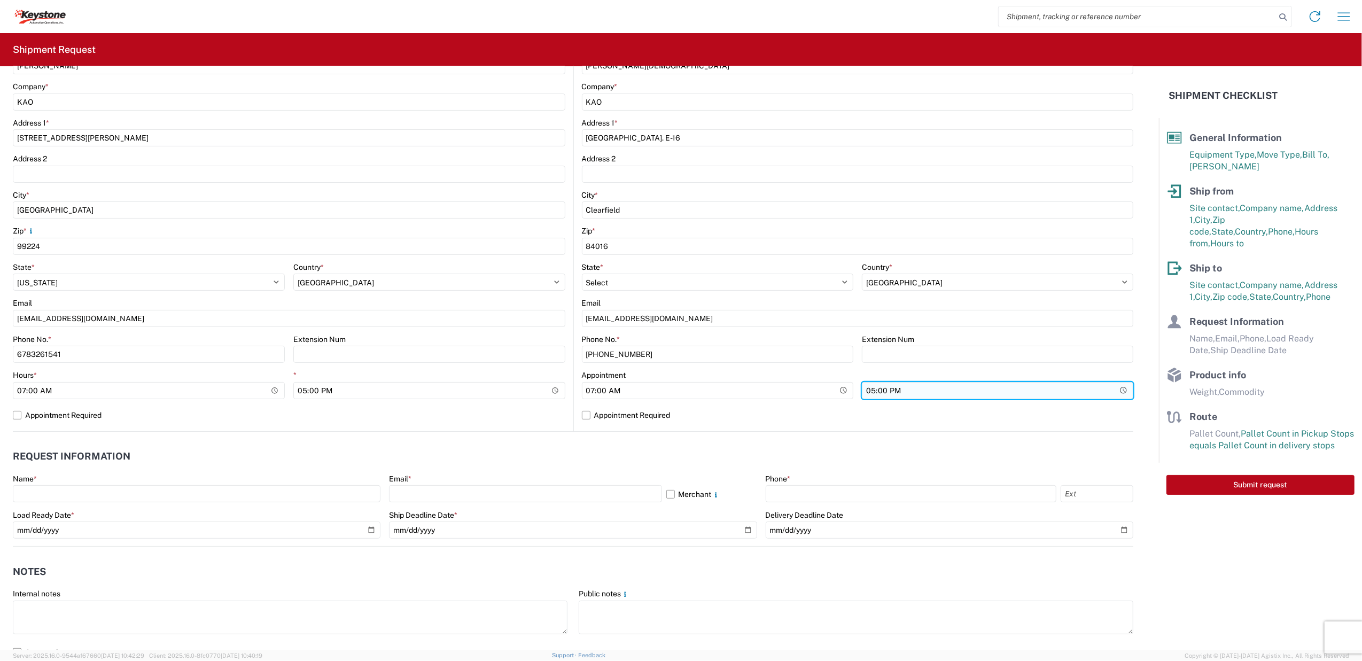
click at [565, 390] on input "17:00" at bounding box center [429, 390] width 272 height 17
click at [565, 391] on input "17:00" at bounding box center [429, 390] width 272 height 17
type input "08:00"
click at [1083, 428] on div "8468 Location [STREET_ADDRESS] - KAO Logistics Site contact * [PERSON_NAME] Com…" at bounding box center [858, 221] width 552 height 422
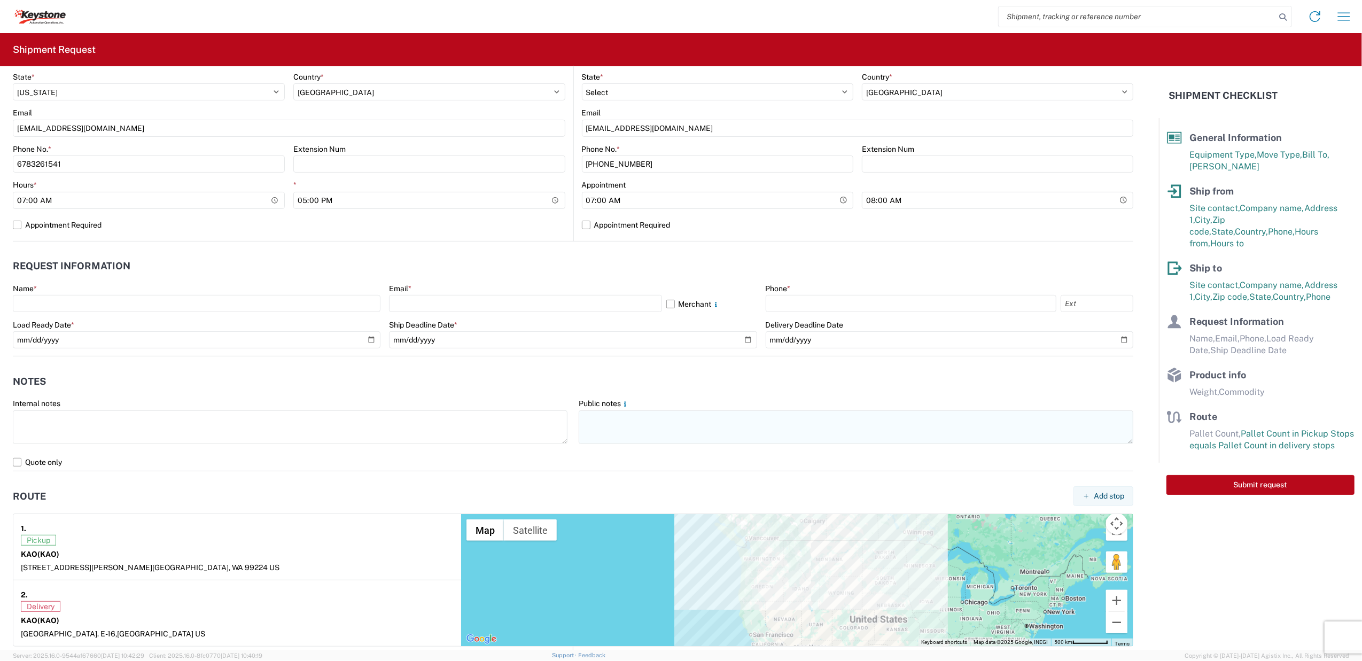
scroll to position [427, 0]
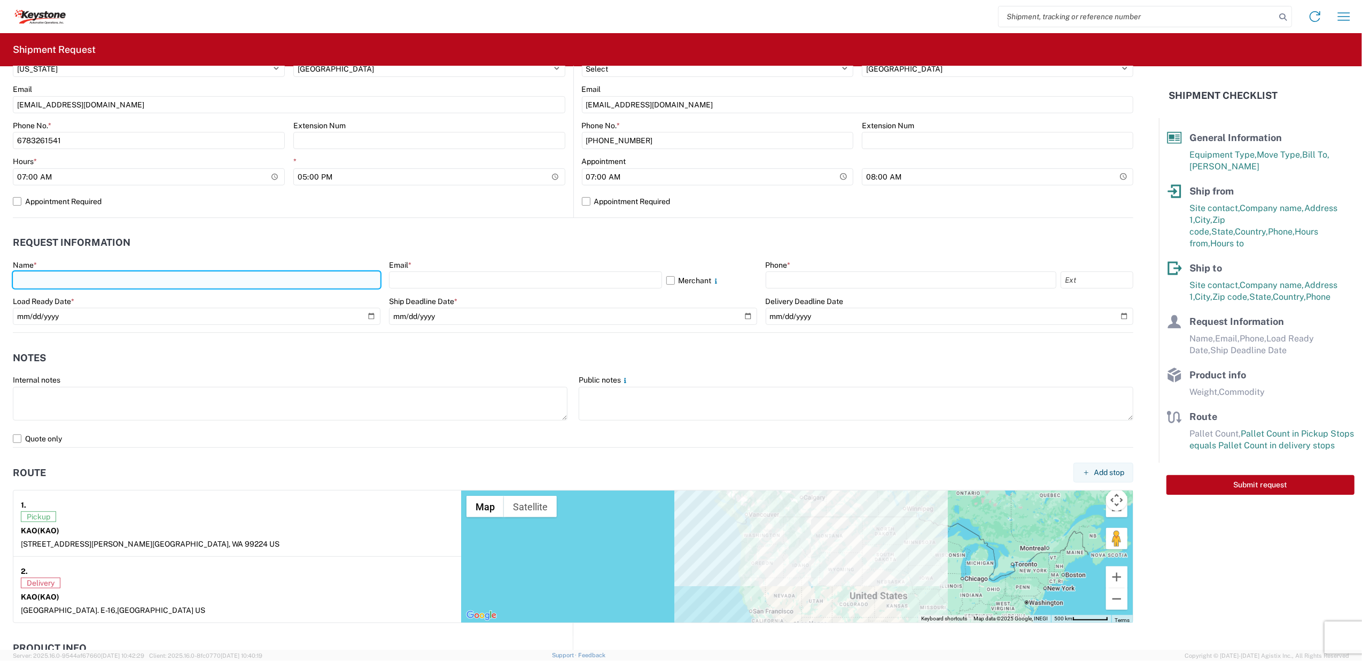
click at [144, 284] on input "text" at bounding box center [197, 279] width 368 height 17
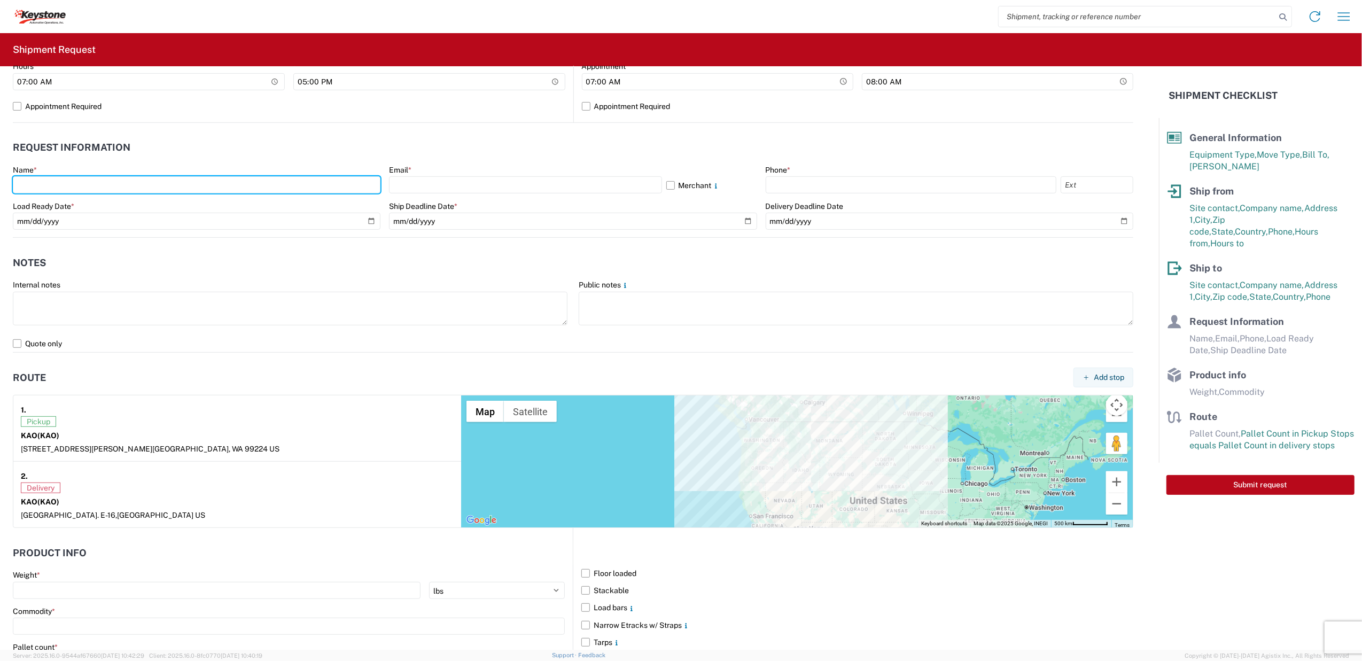
scroll to position [499, 0]
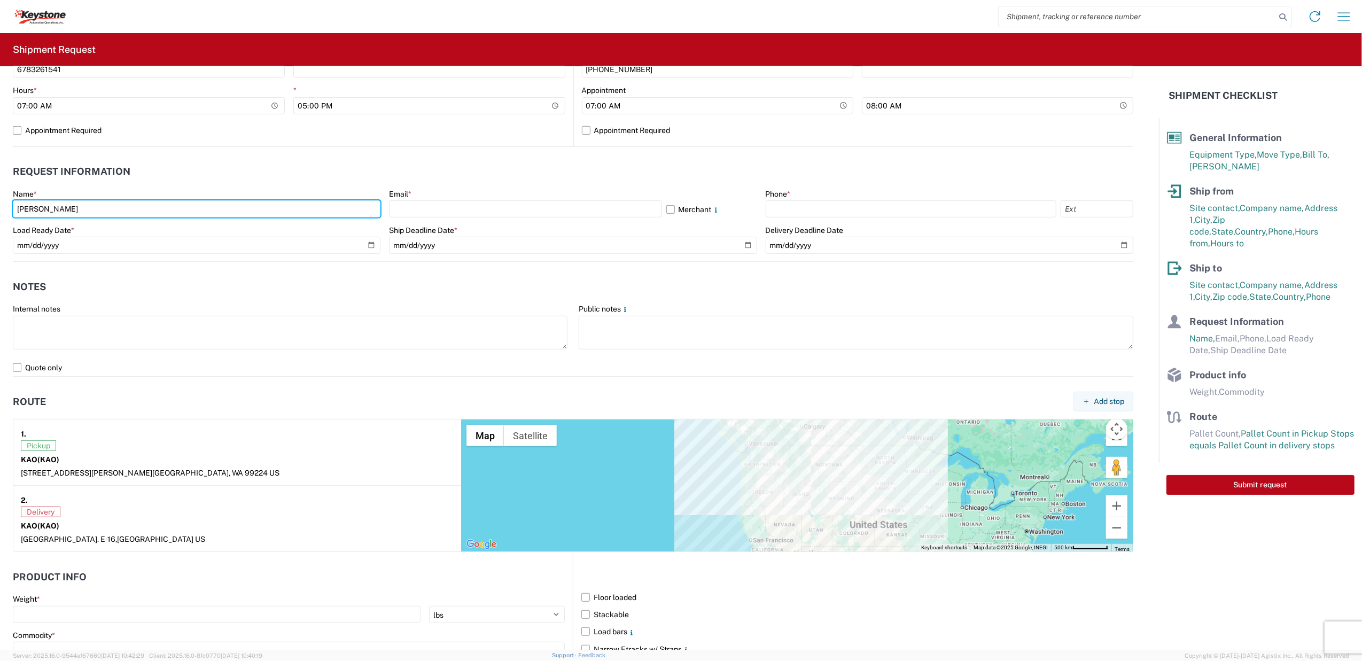
type input "[PERSON_NAME]"
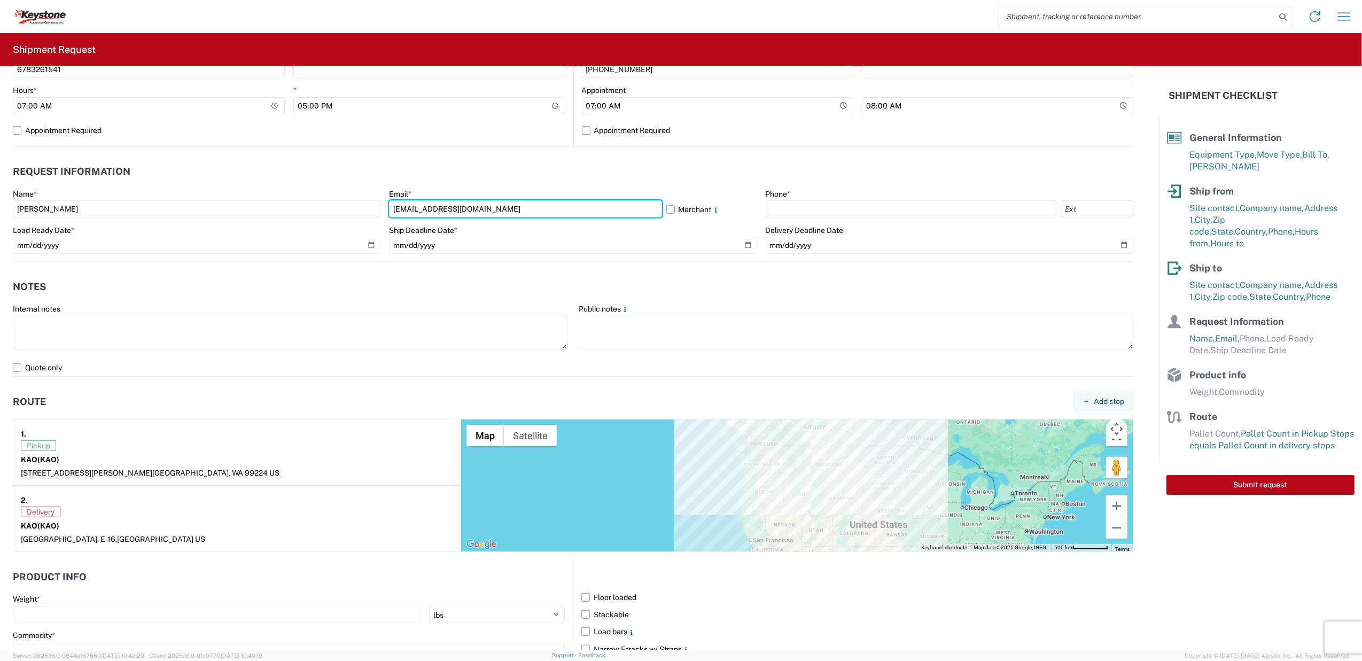
type input "[EMAIL_ADDRESS][DOMAIN_NAME]"
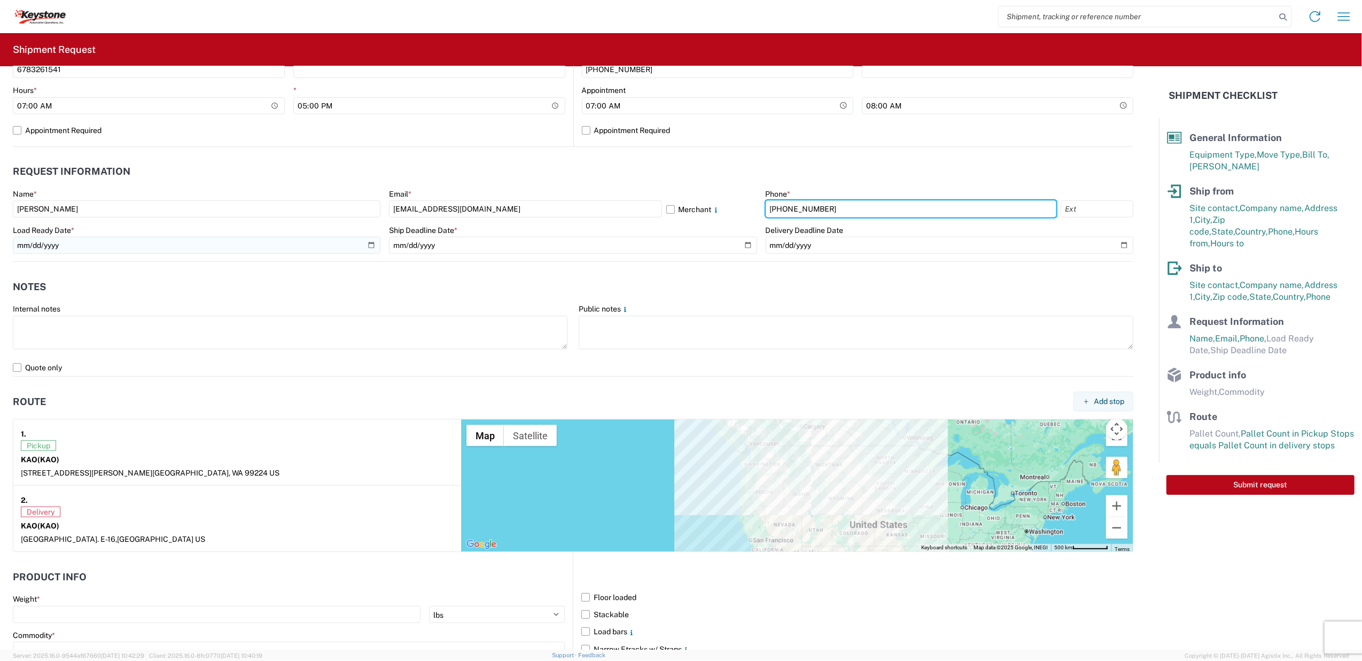
type input "[PHONE_NUMBER]"
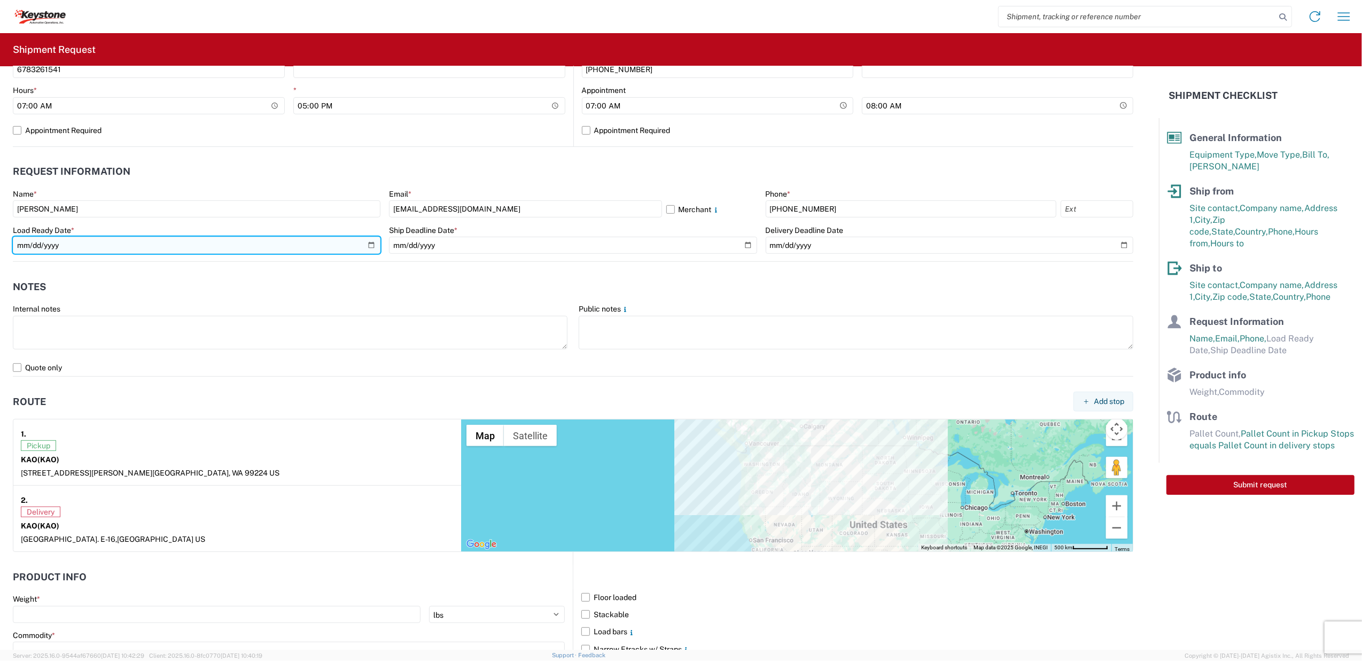
click at [197, 244] on input "date" at bounding box center [197, 245] width 368 height 17
click at [369, 245] on input "date" at bounding box center [197, 245] width 368 height 17
type input "[DATE]"
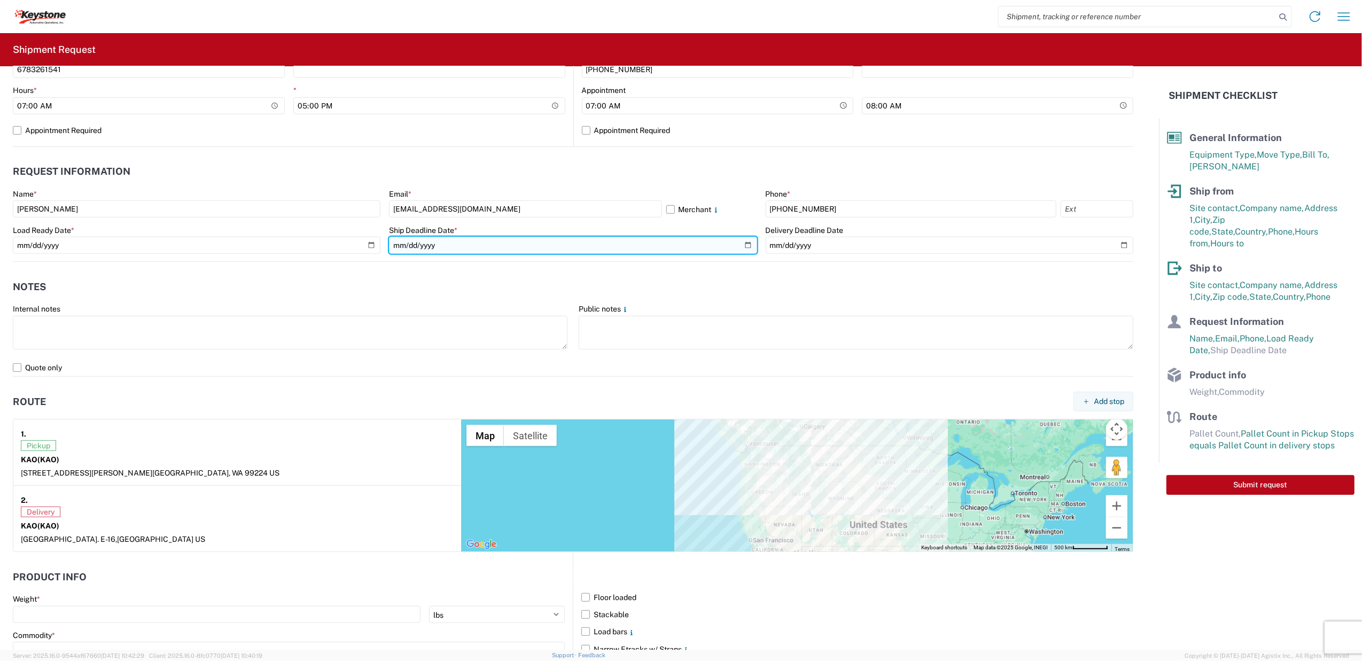
click at [736, 240] on input "date" at bounding box center [573, 245] width 368 height 17
type input "[DATE]"
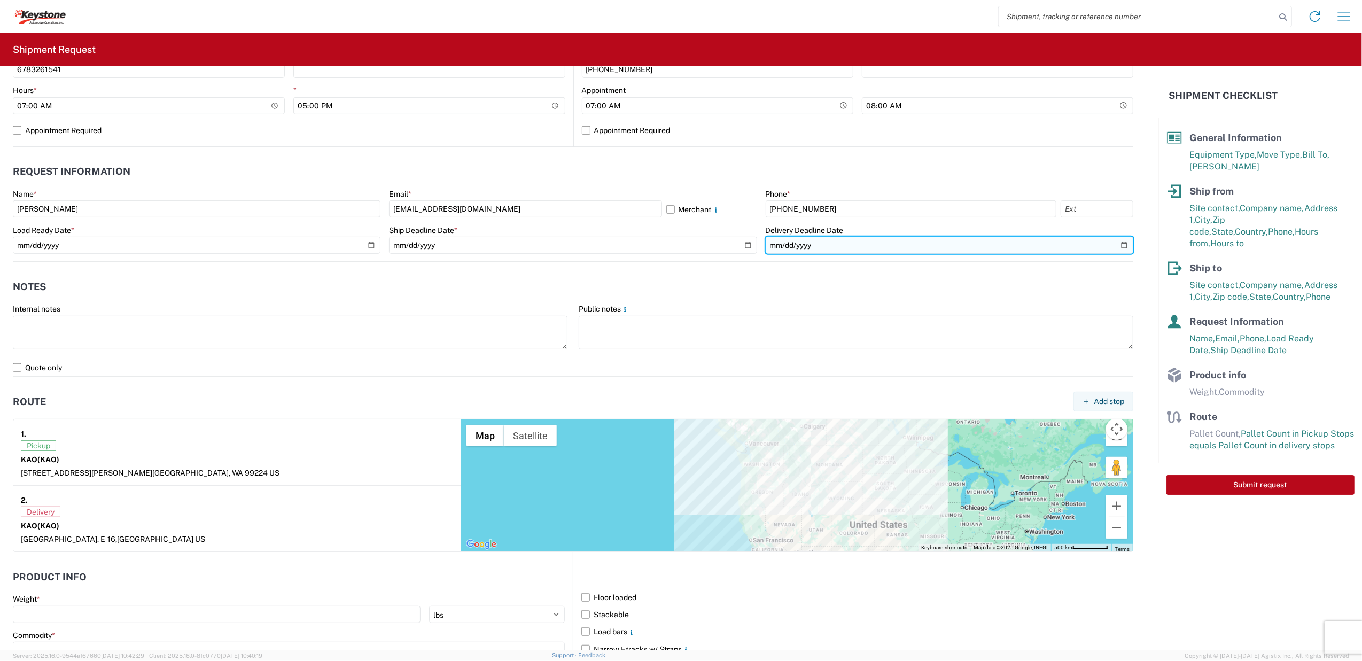
click at [1114, 246] on input "date" at bounding box center [950, 245] width 368 height 17
type input "[DATE]"
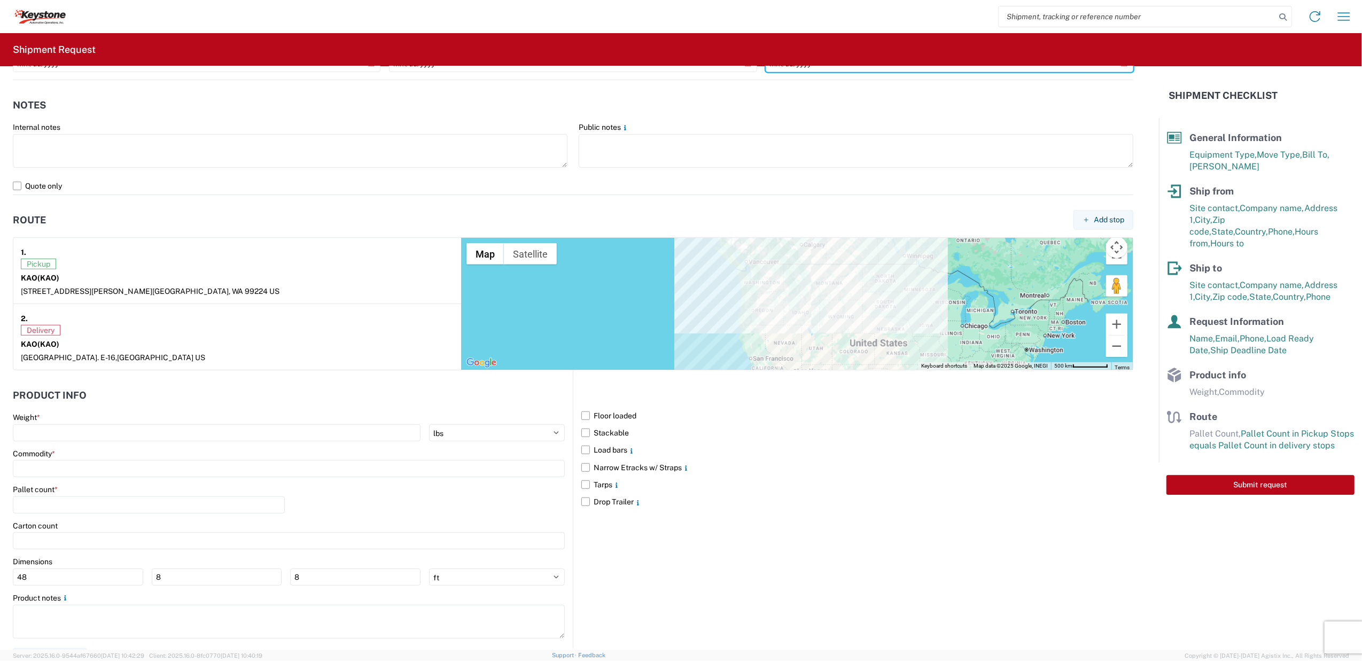
scroll to position [701, 0]
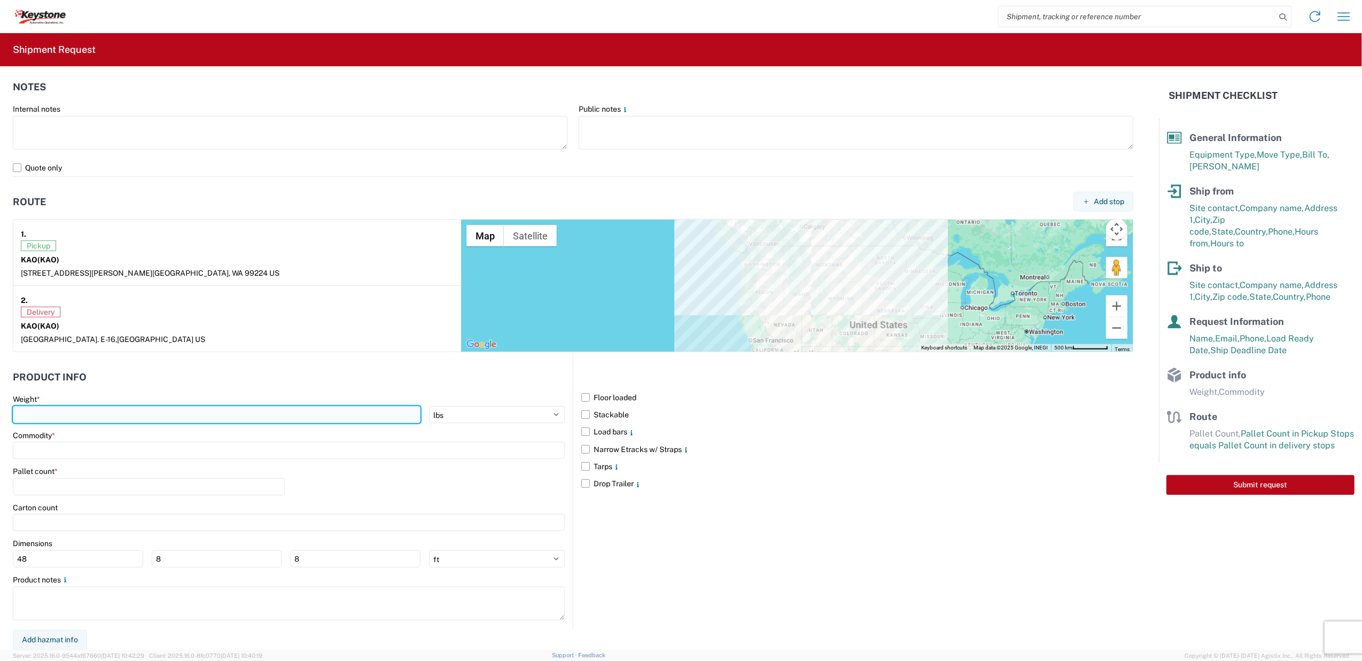
click at [351, 415] on input "number" at bounding box center [217, 414] width 408 height 17
drag, startPoint x: 94, startPoint y: 413, endPoint x: -51, endPoint y: 398, distance: 145.6
click at [0, 398] on html "Home Shipment request Shipment tracking Shipment Request General Information Te…" at bounding box center [681, 330] width 1362 height 661
type input "30000"
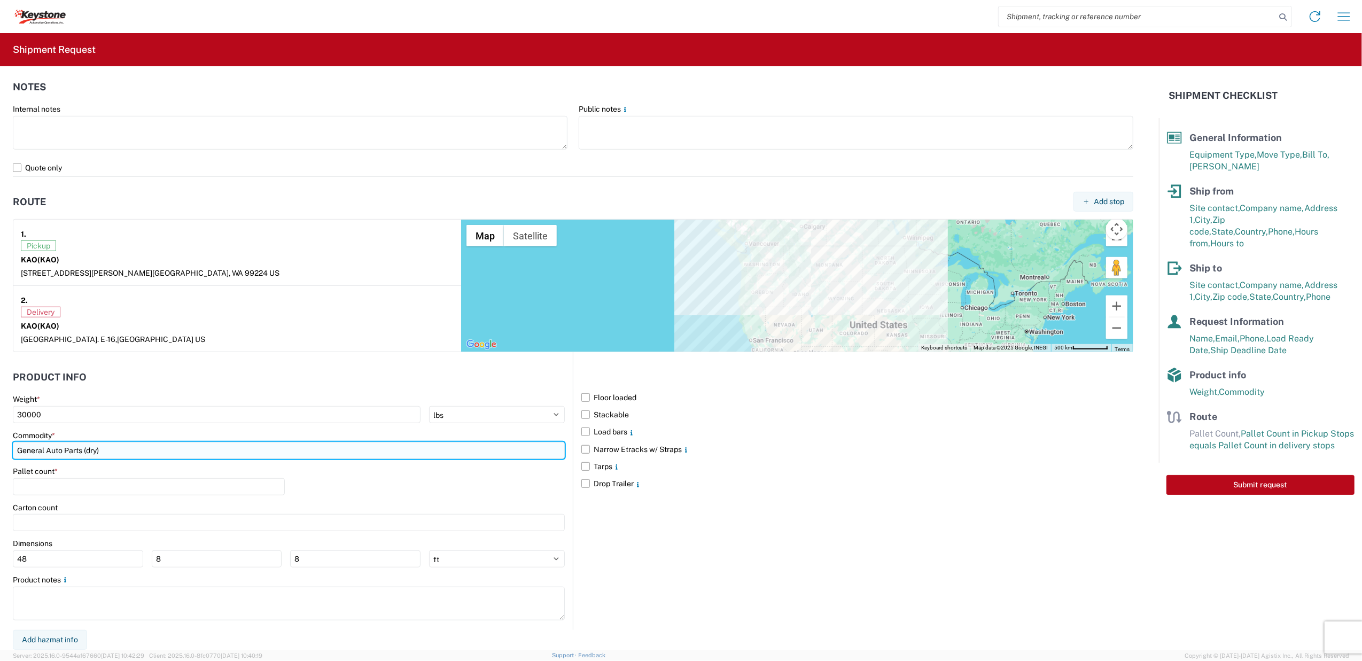
type input "General Auto Parts (dry)"
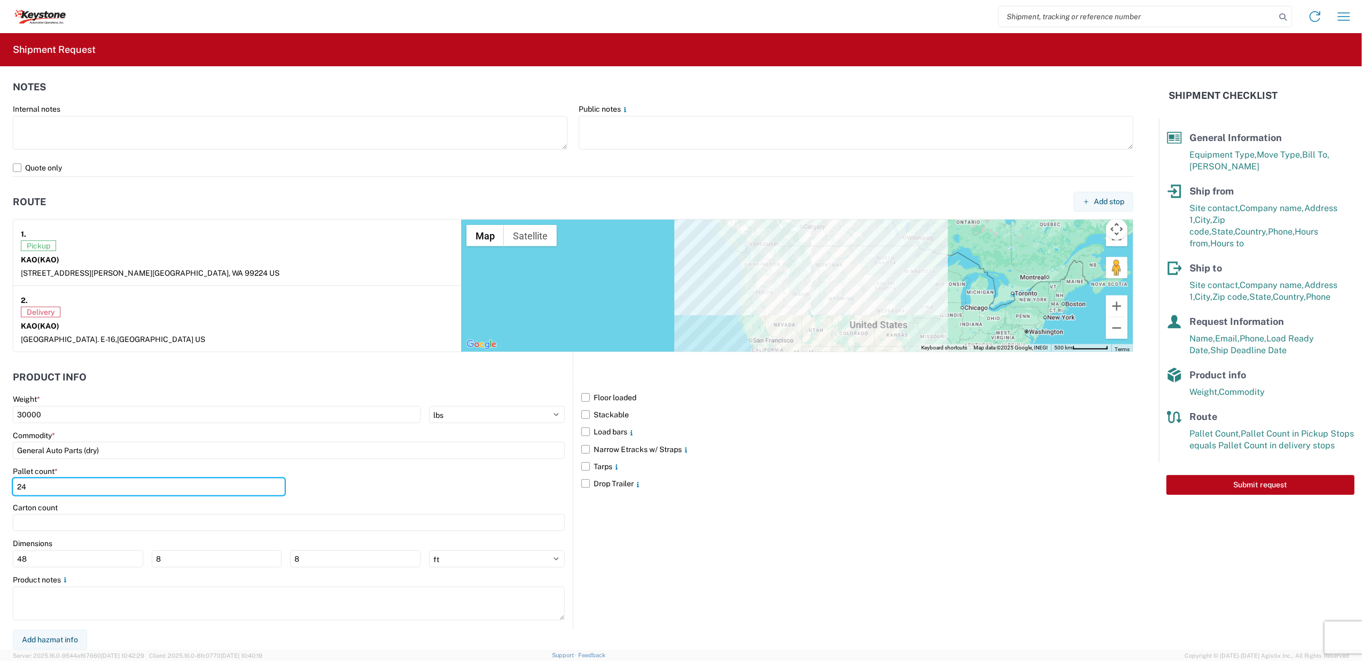
type input "24"
click at [338, 497] on div "Pallet count * 24" at bounding box center [289, 484] width 552 height 36
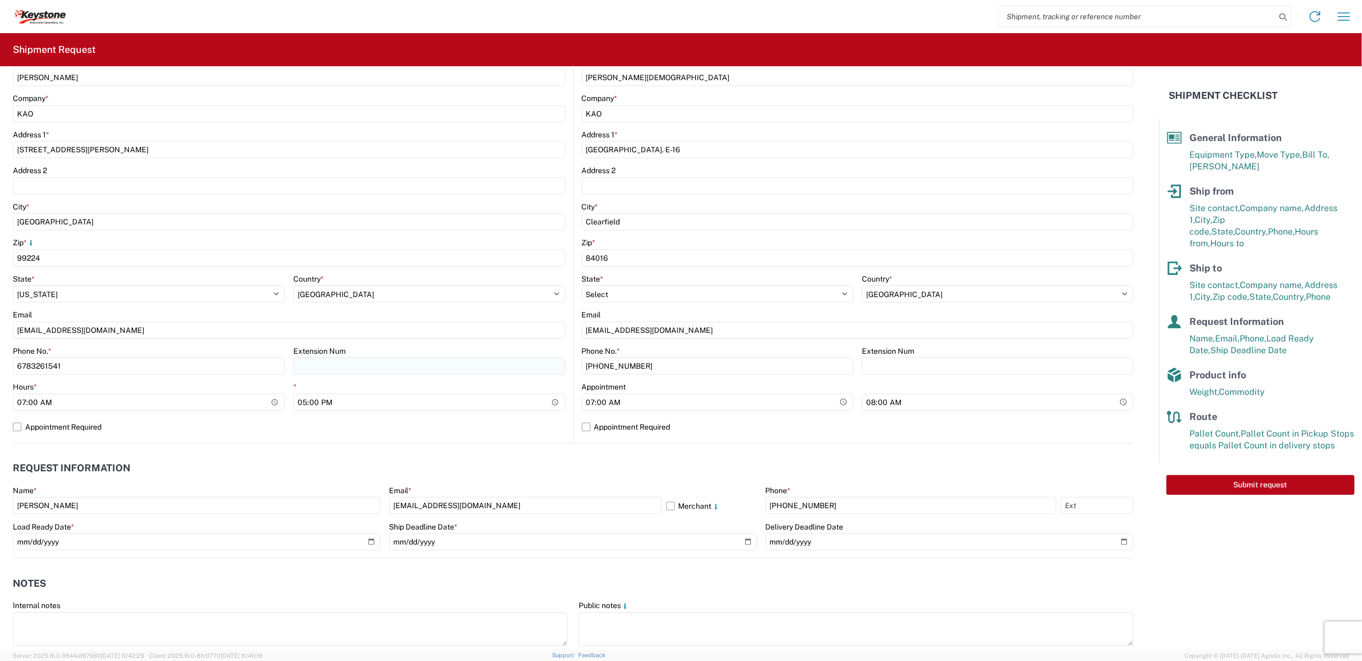
scroll to position [131, 0]
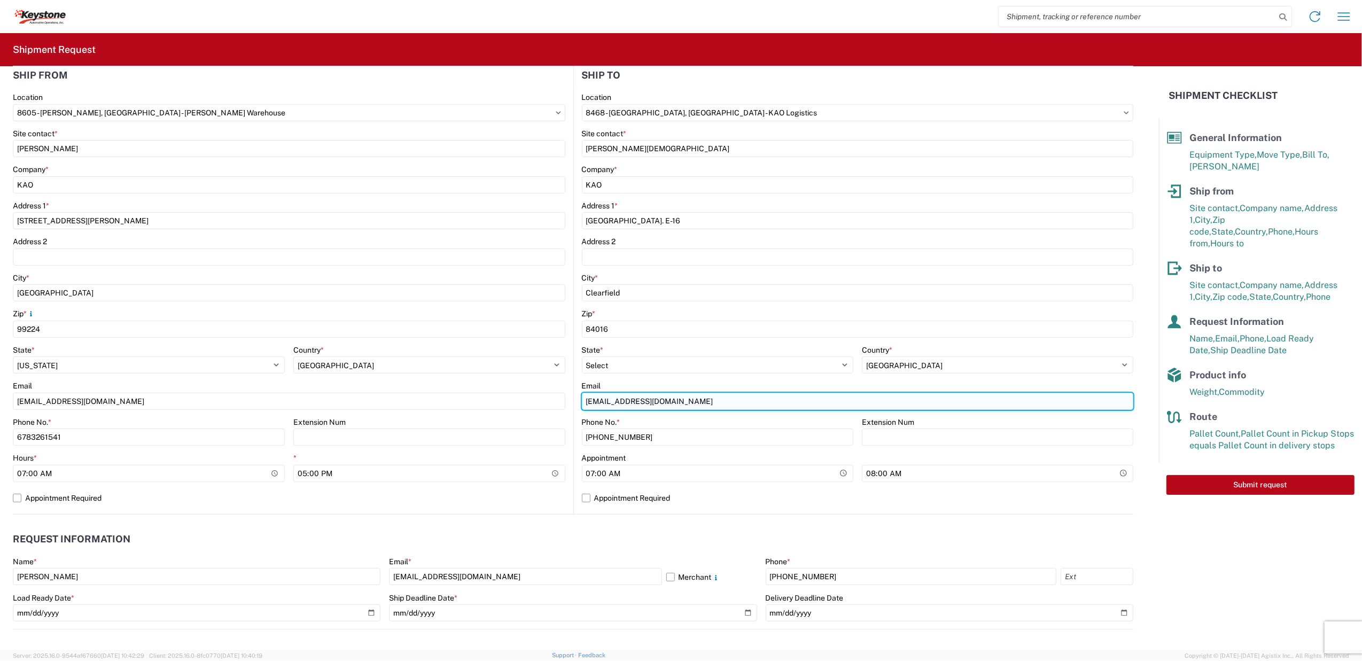
click at [565, 401] on input "[EMAIL_ADDRESS][DOMAIN_NAME]" at bounding box center [289, 401] width 553 height 17
click at [565, 399] on input "[EMAIL_ADDRESS][DOMAIN_NAME];" at bounding box center [289, 401] width 553 height 17
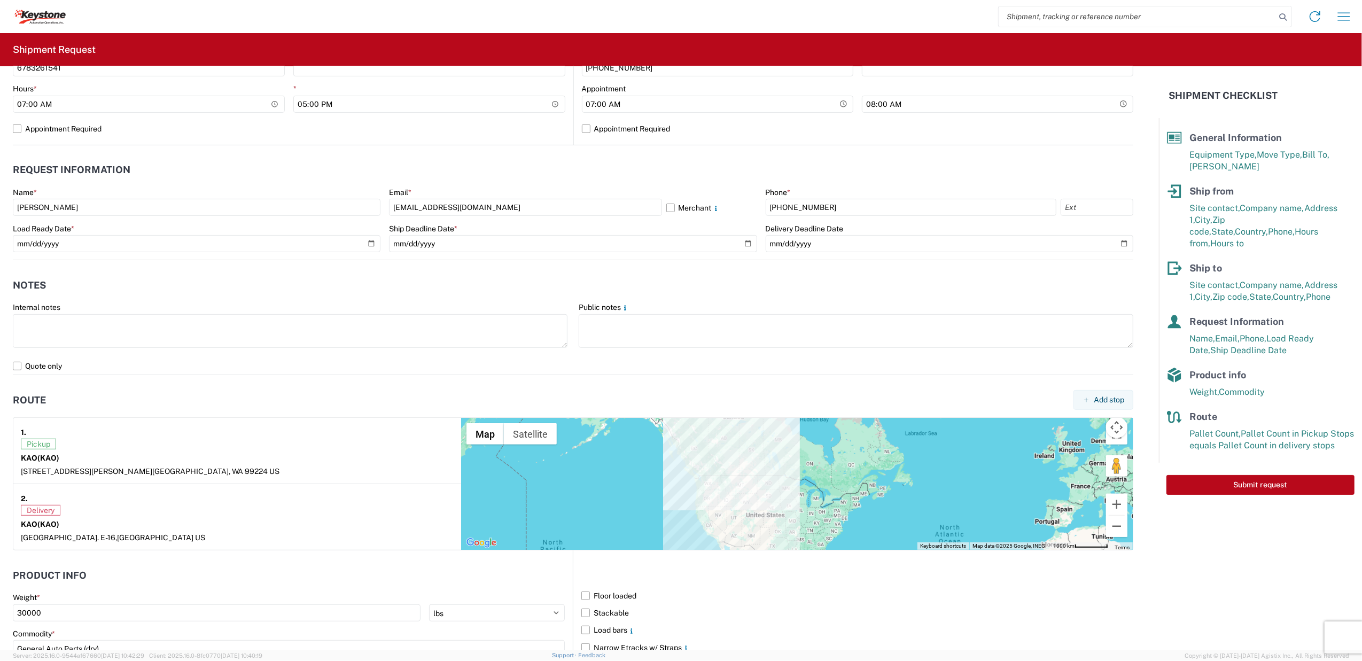
scroll to position [416, 0]
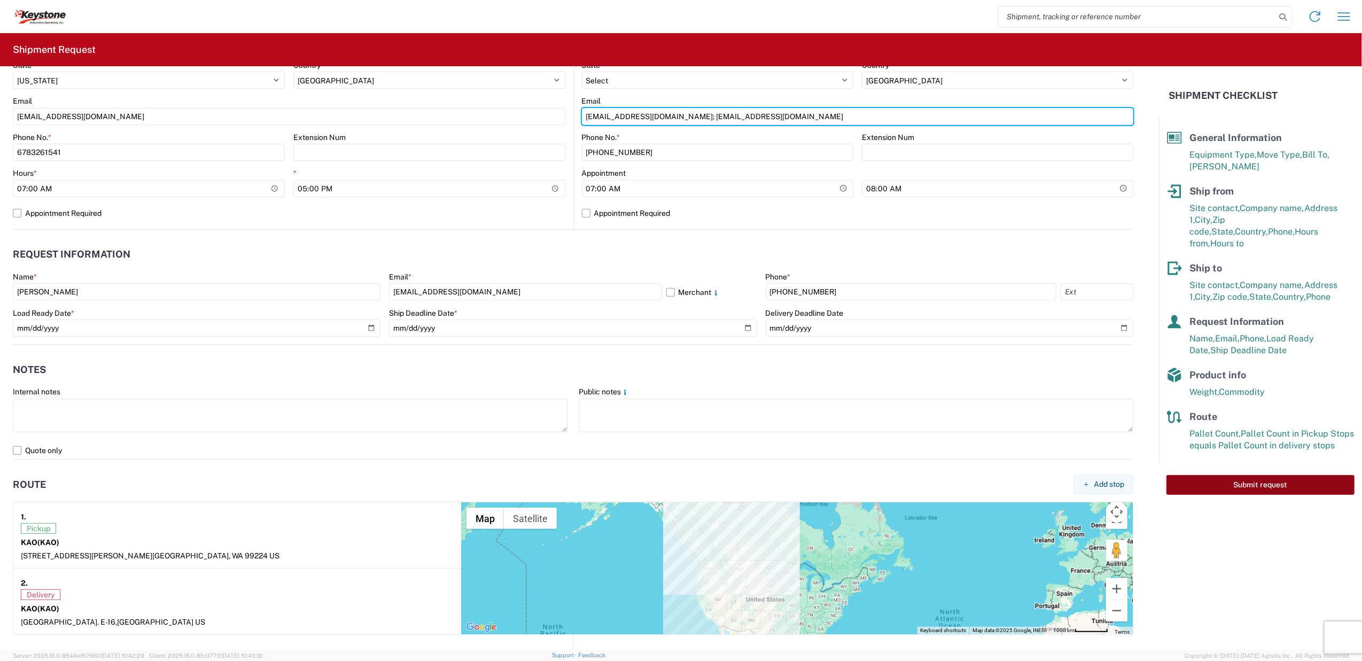
type input "[EMAIL_ADDRESS][DOMAIN_NAME]; [EMAIL_ADDRESS][DOMAIN_NAME]"
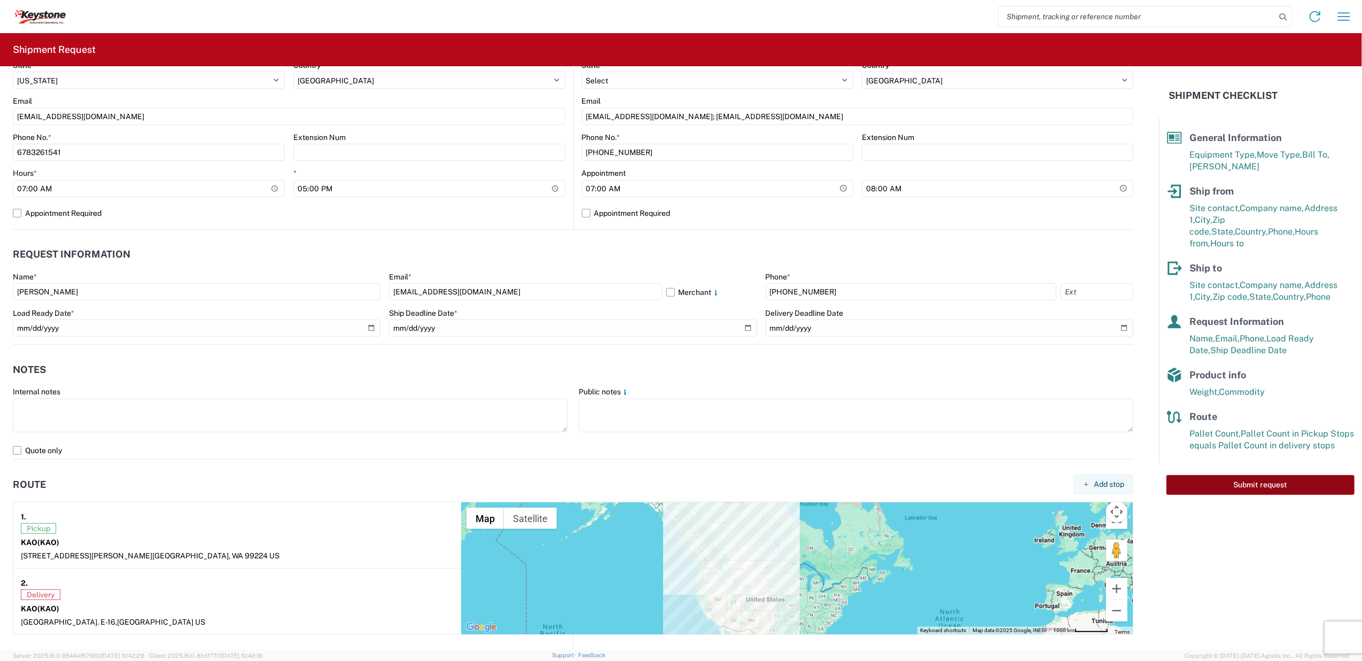
click at [1257, 475] on button "Submit request" at bounding box center [1260, 485] width 188 height 20
select select "US"
